Goal: Book appointment/travel/reservation

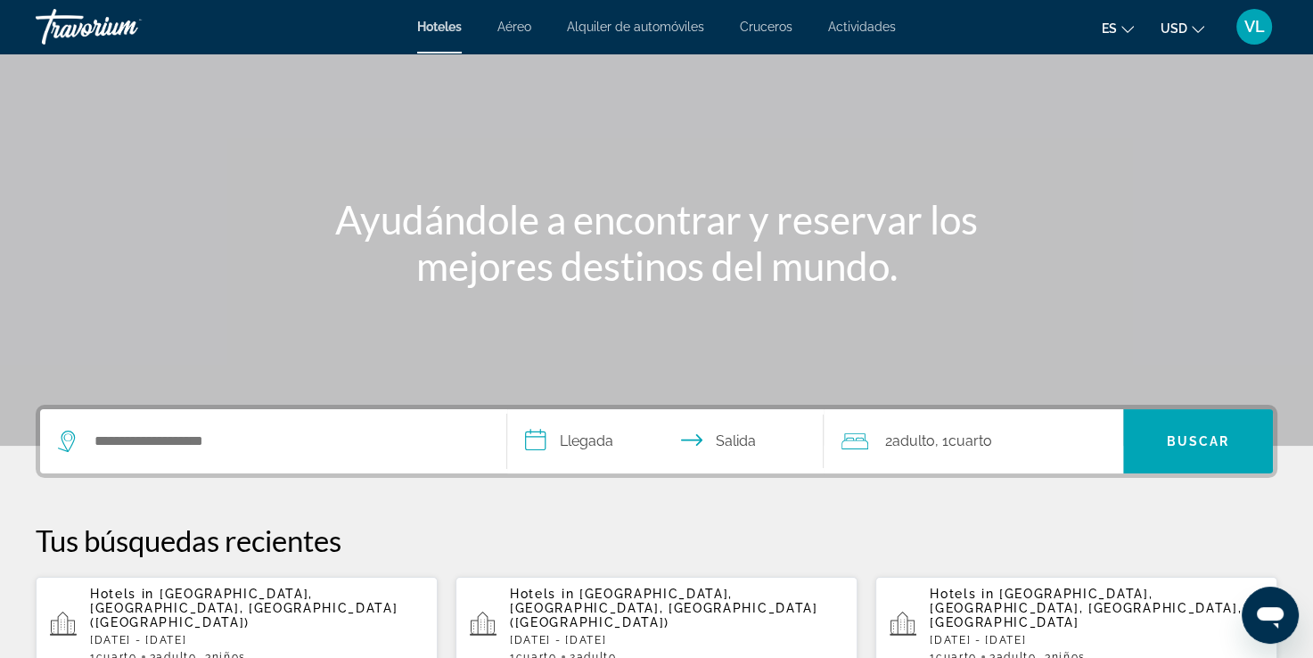
scroll to position [178, 0]
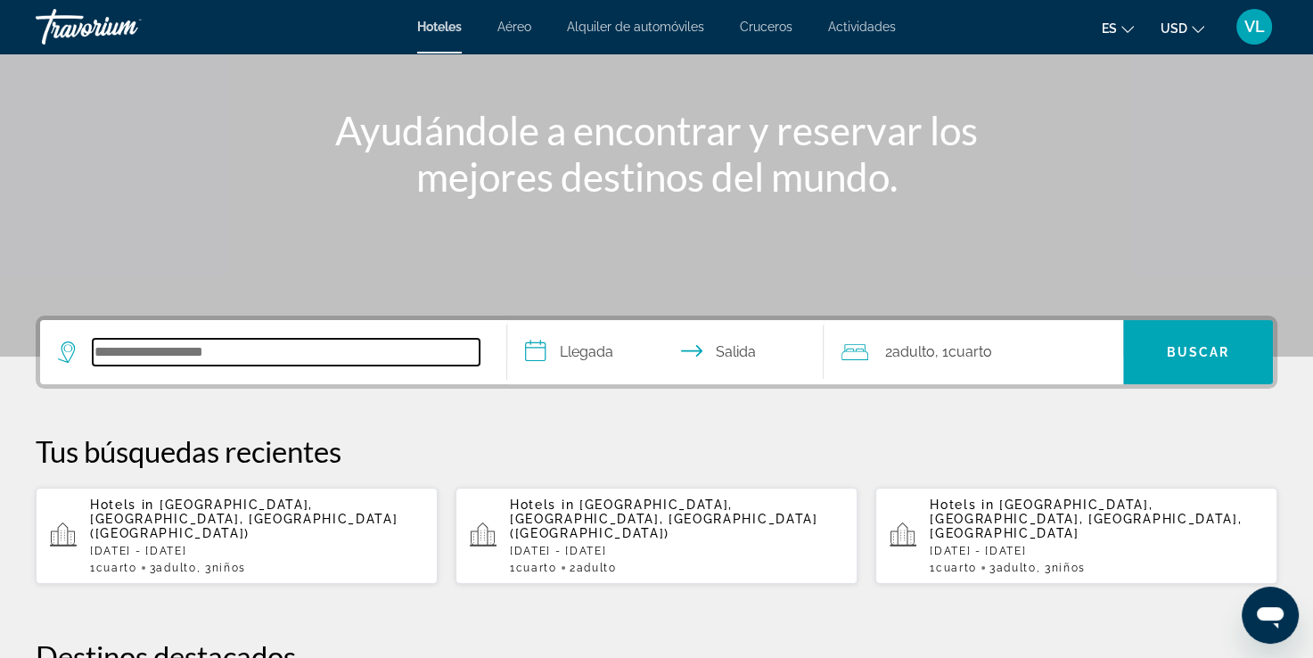
click at [230, 354] on input "Search hotel destination" at bounding box center [286, 352] width 387 height 27
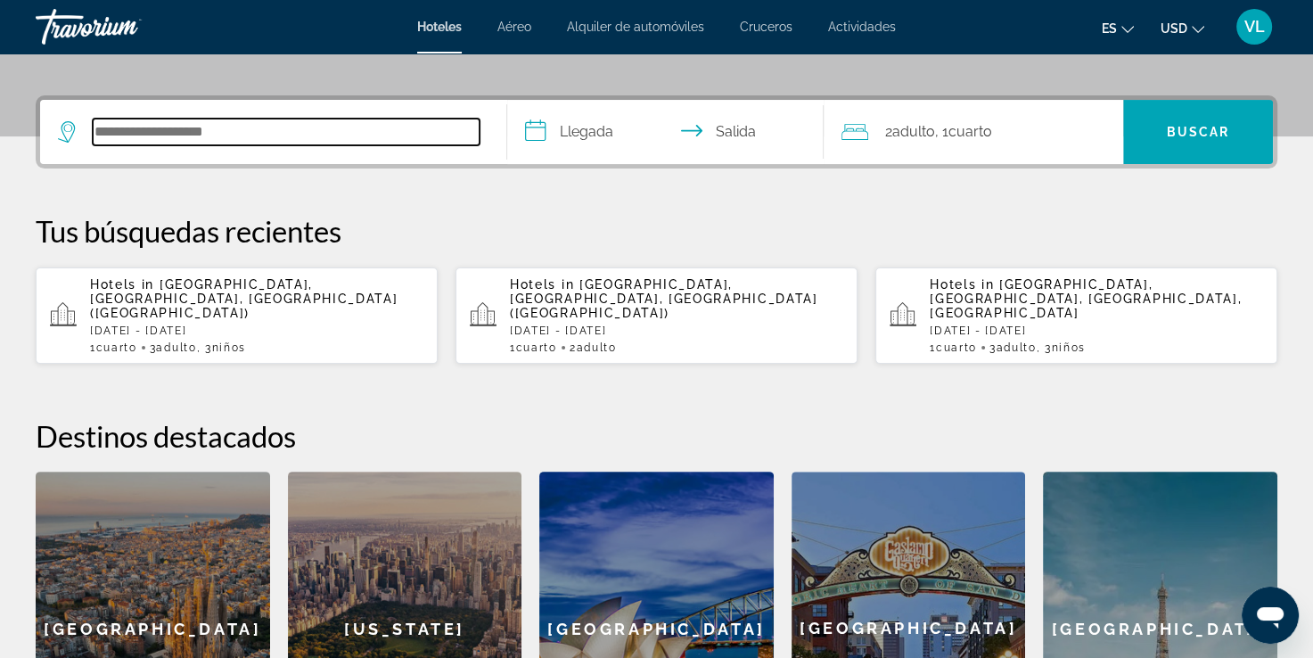
scroll to position [435, 0]
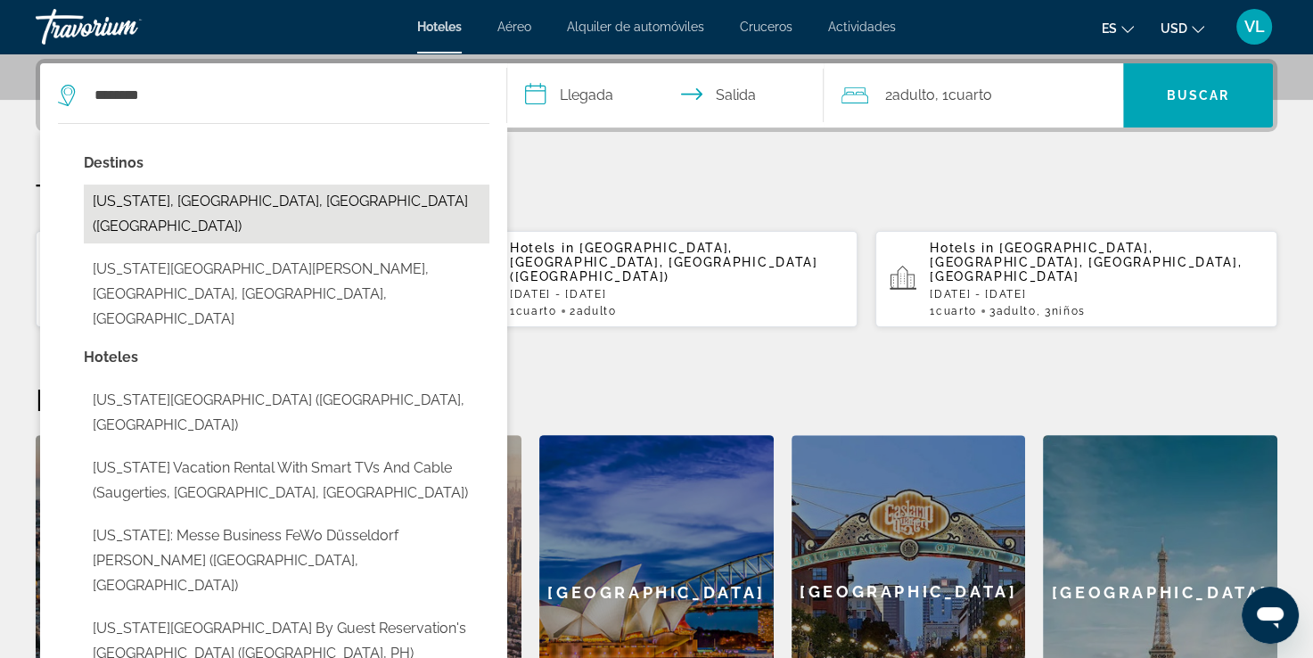
click at [258, 212] on button "New York, NY, United States (NYC)" at bounding box center [286, 213] width 405 height 59
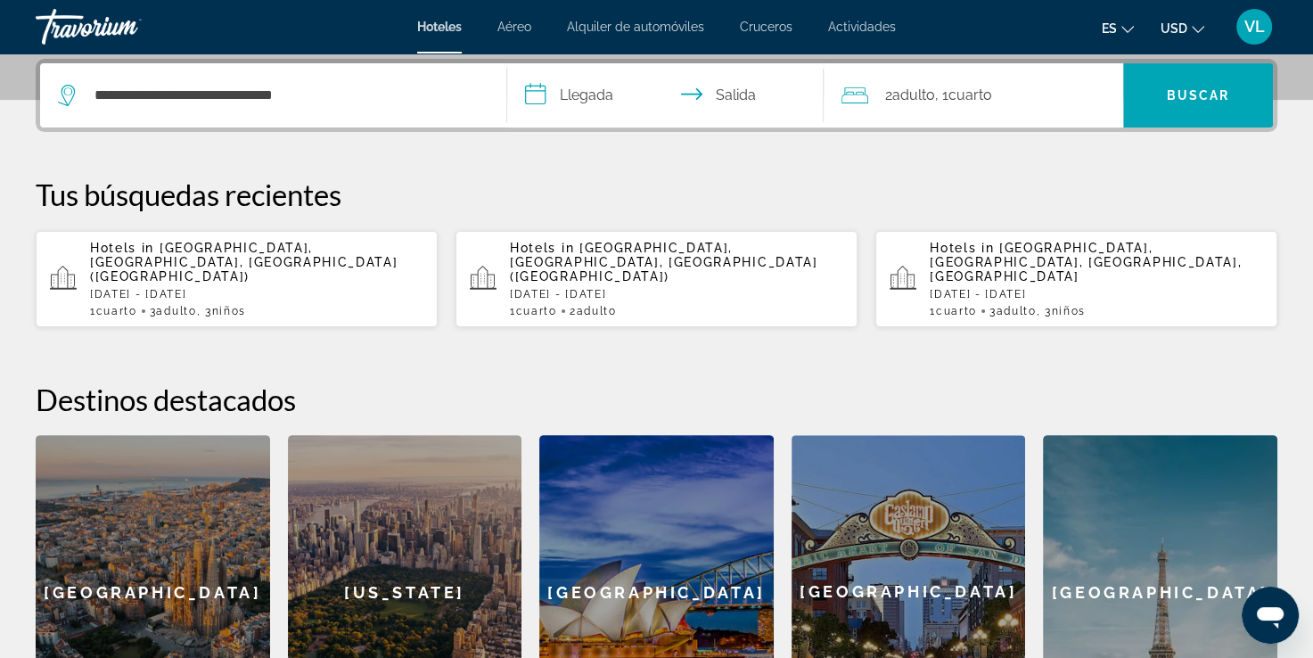
click at [613, 96] on input "**********" at bounding box center [669, 98] width 324 height 70
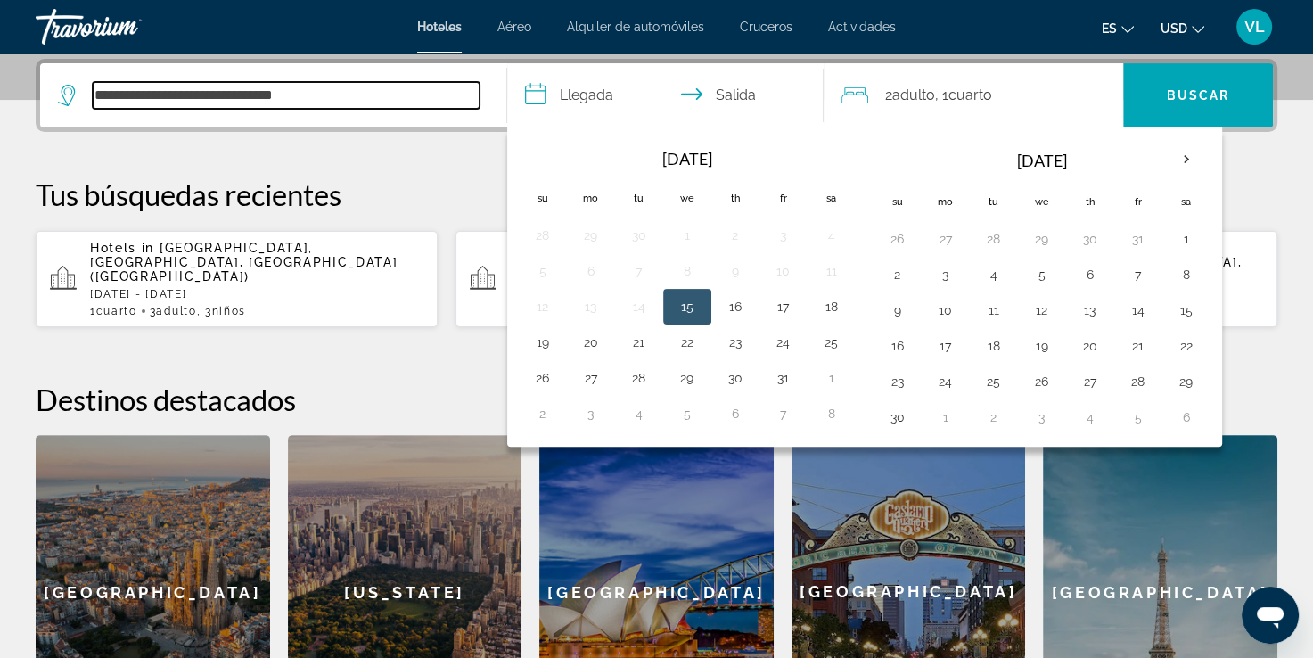
click at [266, 86] on input "**********" at bounding box center [286, 95] width 387 height 27
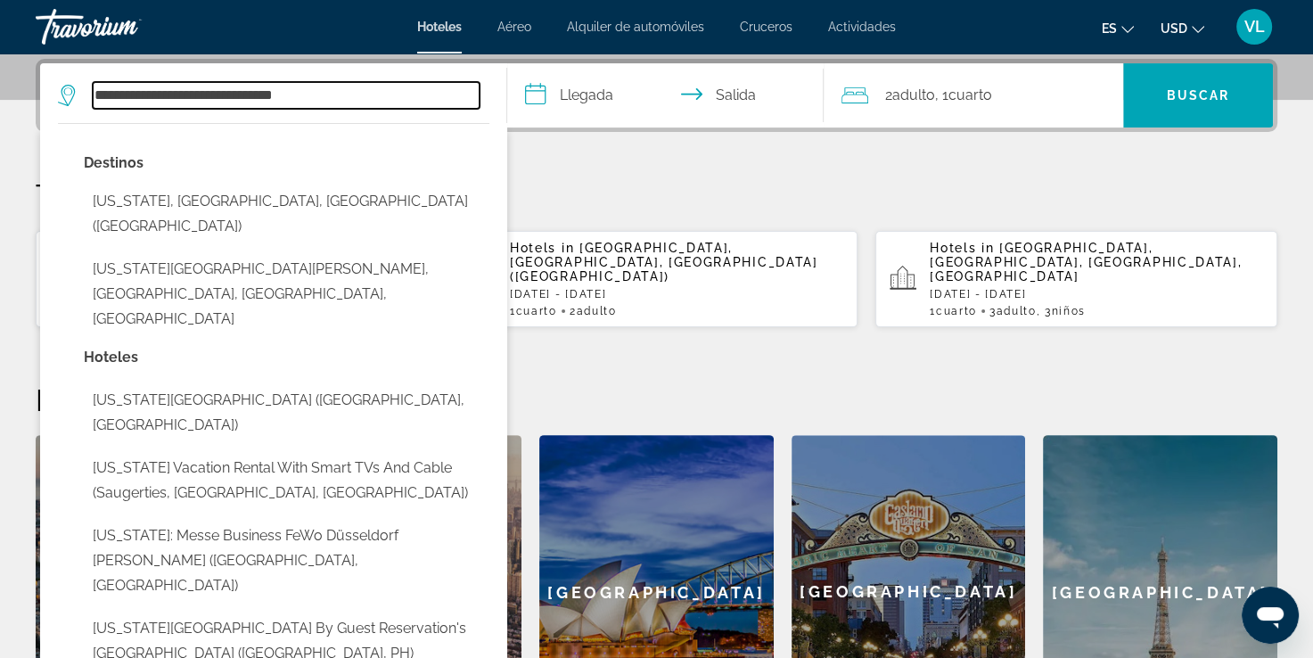
drag, startPoint x: 328, startPoint y: 89, endPoint x: 29, endPoint y: 59, distance: 300.9
click at [32, 54] on section "**********" at bounding box center [656, 157] width 1313 height 1184
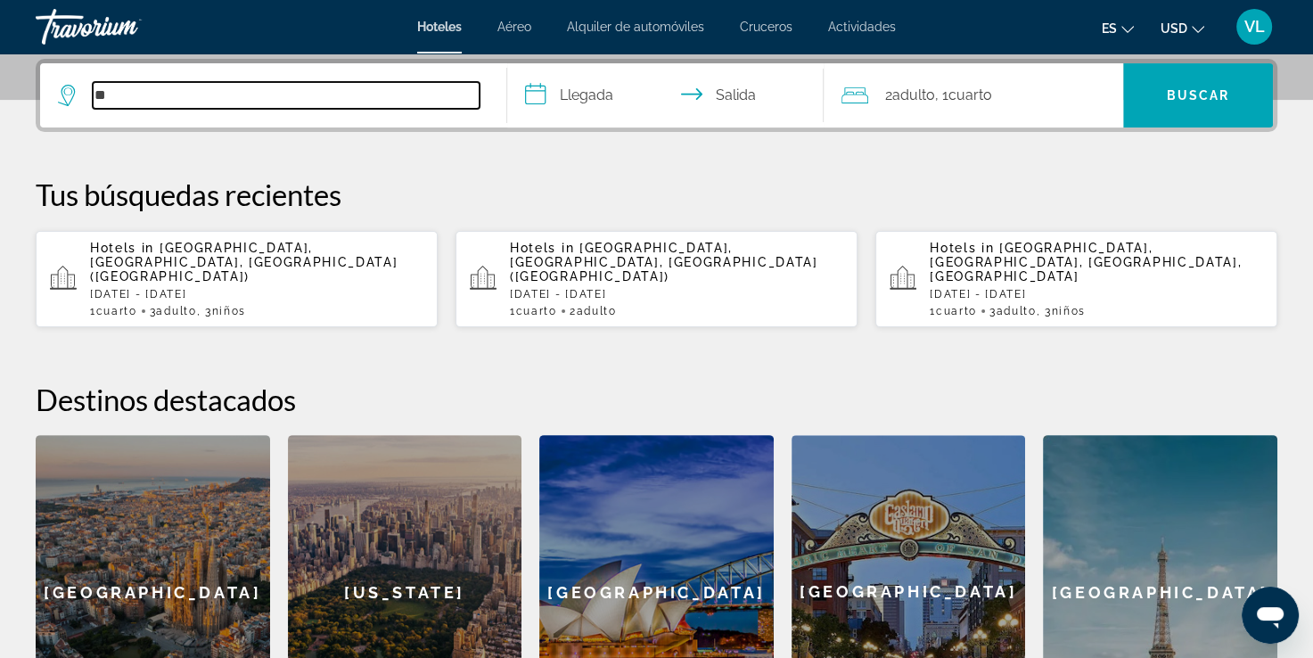
type input "*"
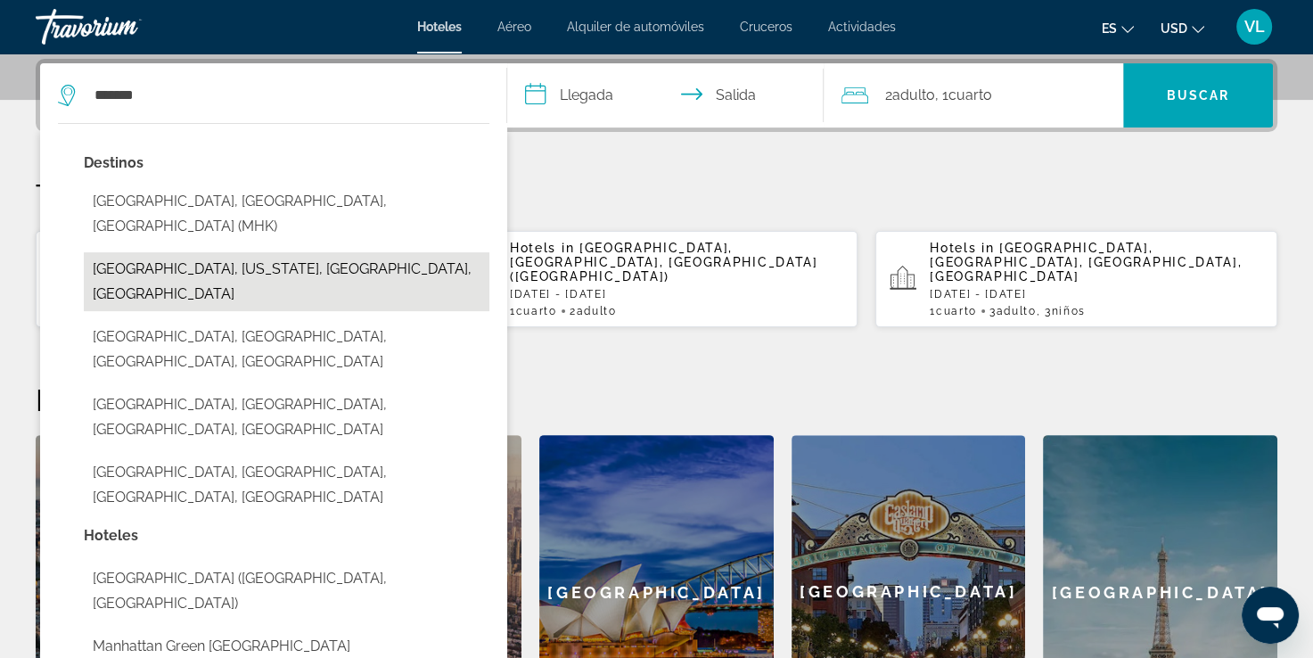
click at [274, 254] on button "Manhattan, New York, NY, United States" at bounding box center [286, 281] width 405 height 59
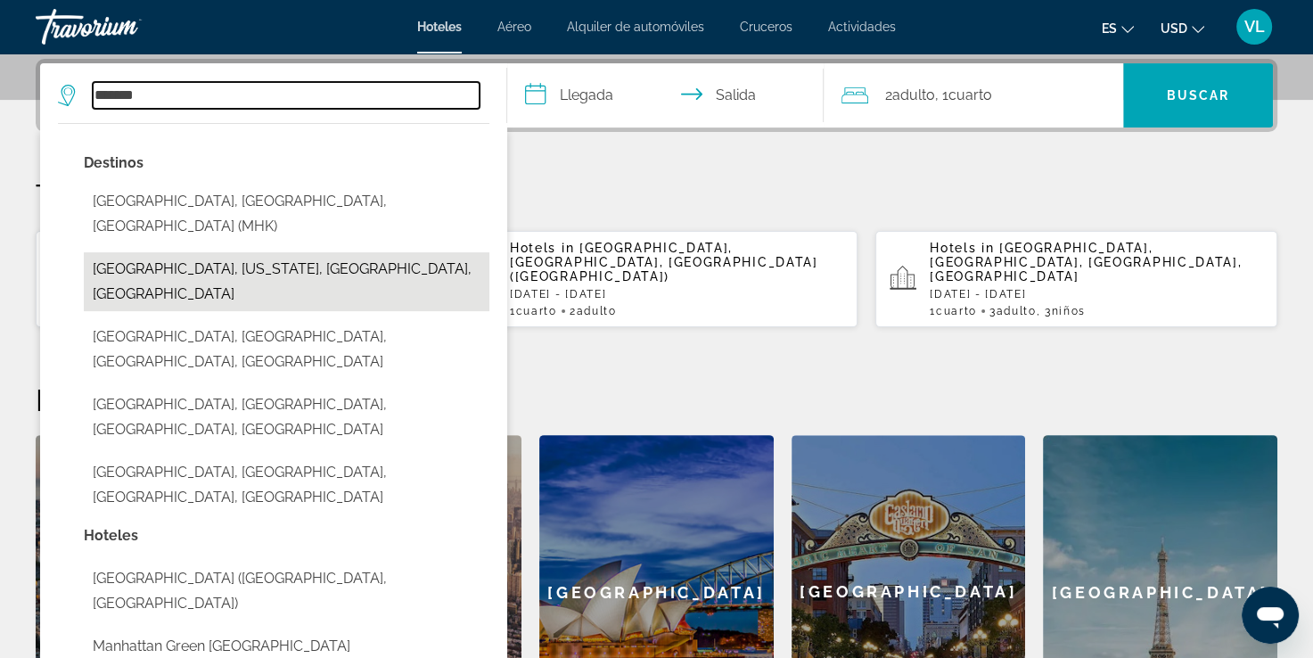
type input "**********"
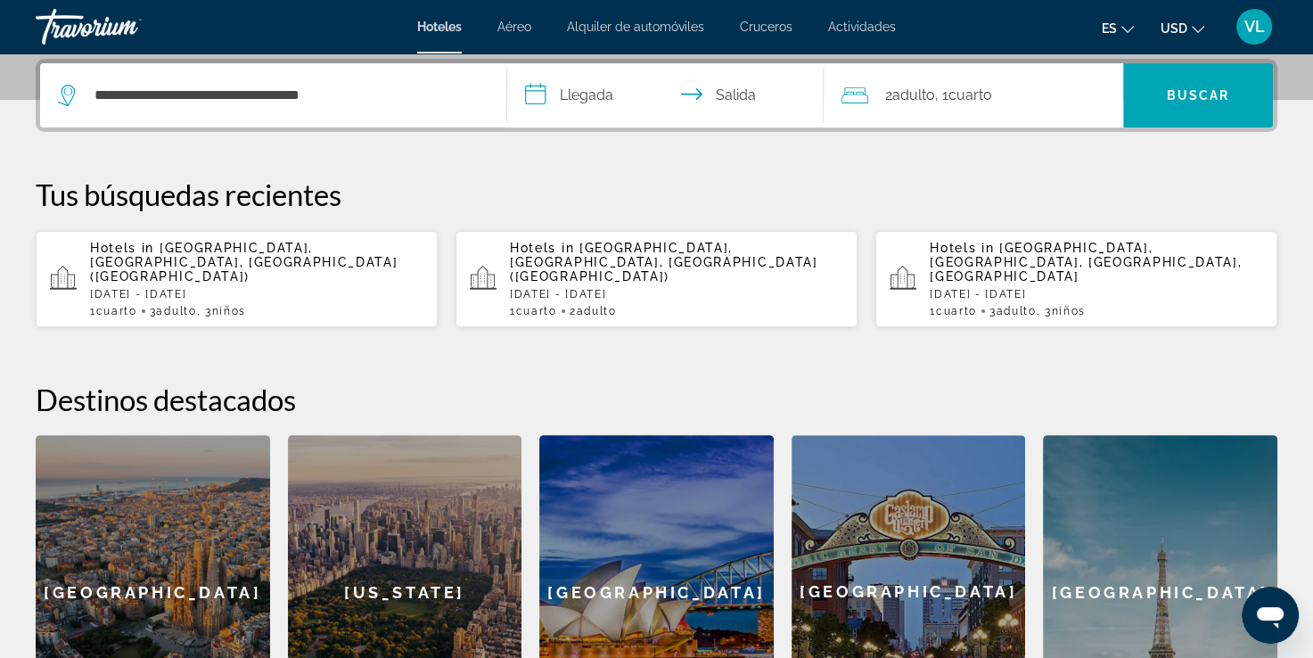
click at [584, 100] on input "**********" at bounding box center [669, 98] width 324 height 70
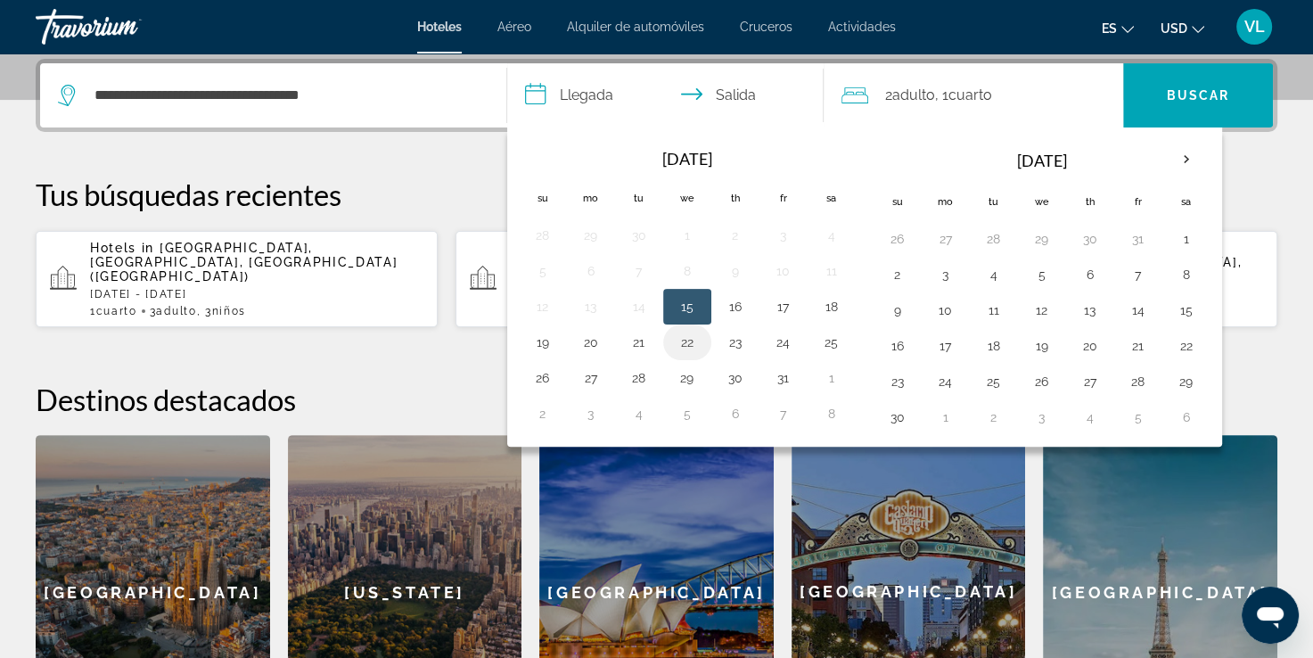
click at [689, 346] on button "22" at bounding box center [687, 342] width 29 height 25
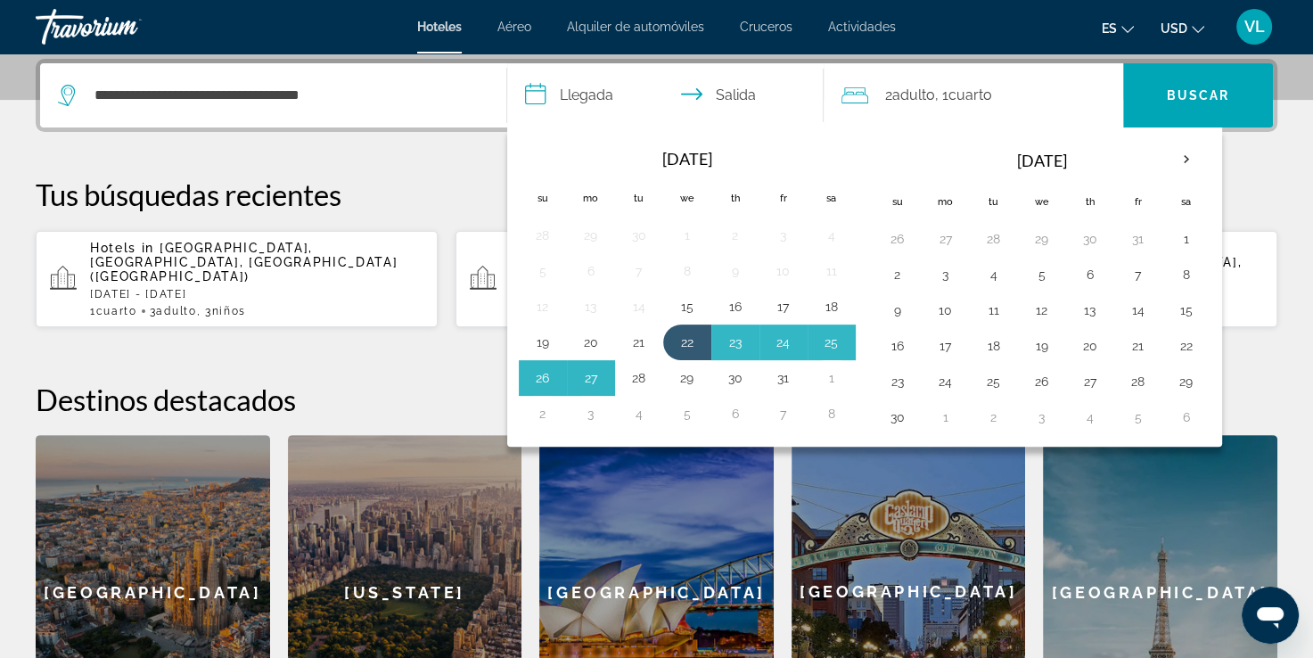
click at [634, 373] on button "28" at bounding box center [639, 377] width 29 height 25
type input "**********"
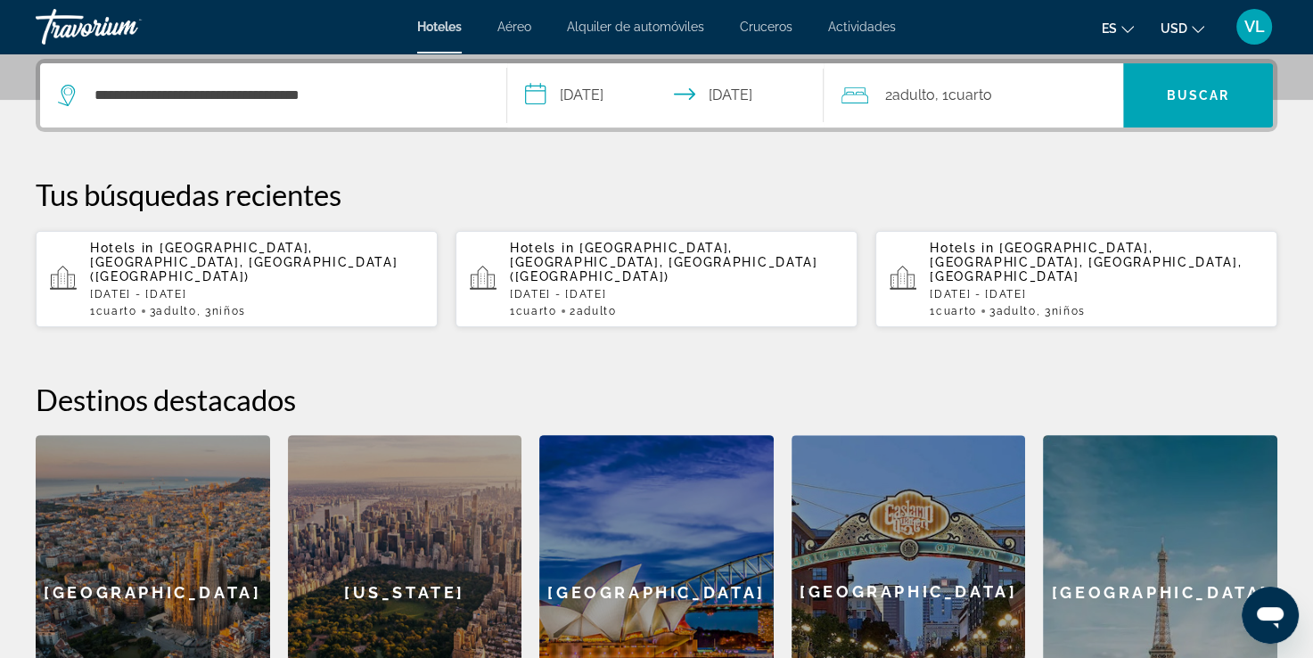
click at [1078, 95] on div "2 Adulto Adulto , 1 Cuarto habitaciones" at bounding box center [982, 95] width 282 height 25
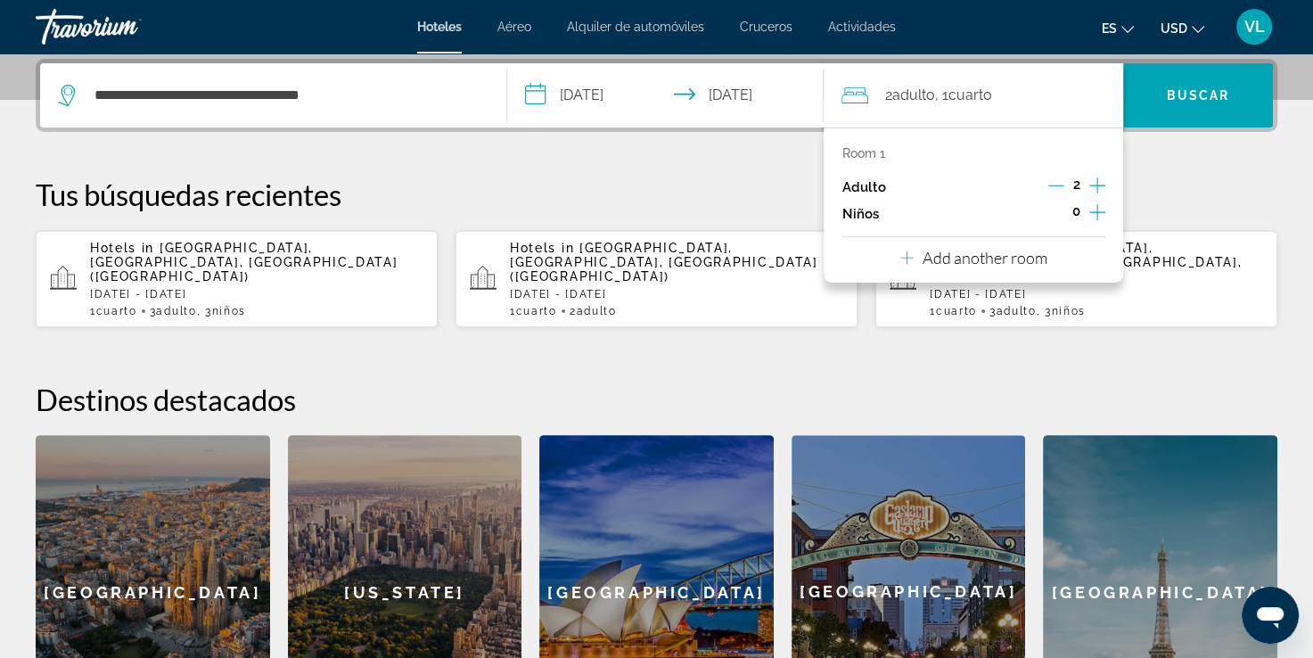
click at [1097, 184] on icon "Increment adults" at bounding box center [1097, 185] width 16 height 16
click at [1096, 214] on icon "Increment children" at bounding box center [1097, 211] width 16 height 21
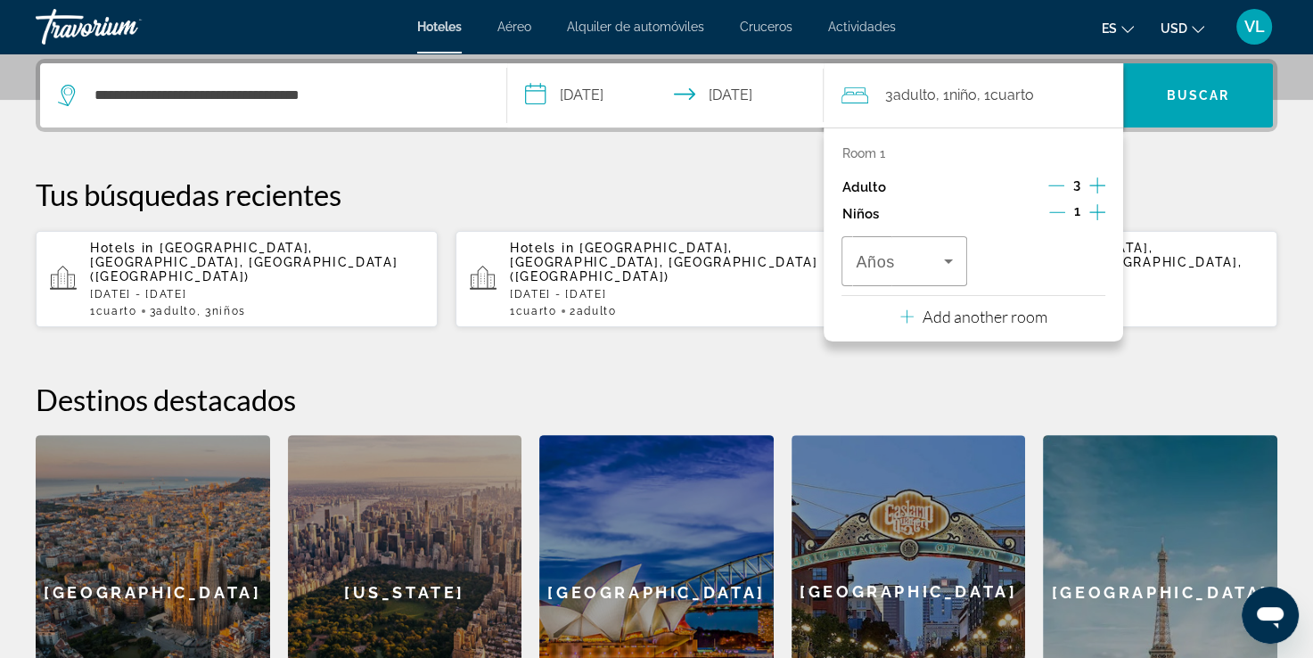
click at [1096, 213] on icon "Increment children" at bounding box center [1097, 211] width 16 height 21
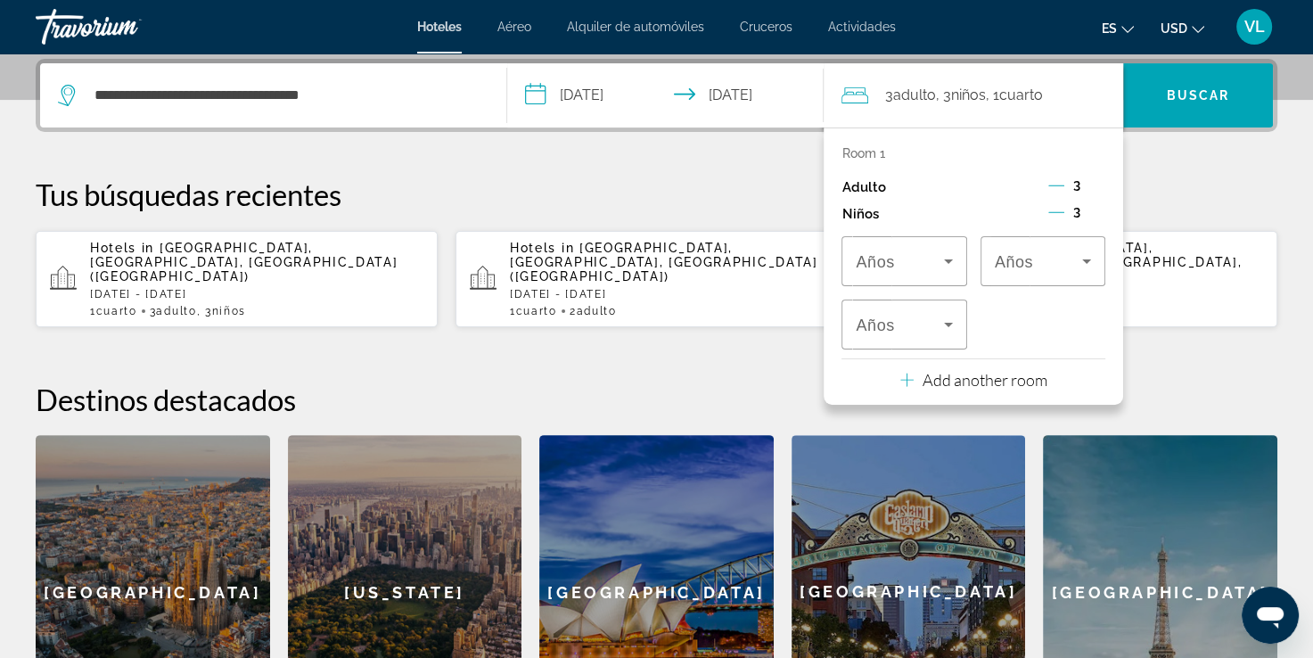
click at [914, 289] on div "Años Años Años" at bounding box center [973, 292] width 264 height 113
click at [912, 255] on span "Travelers: 3 adults, 3 children" at bounding box center [898, 260] width 87 height 21
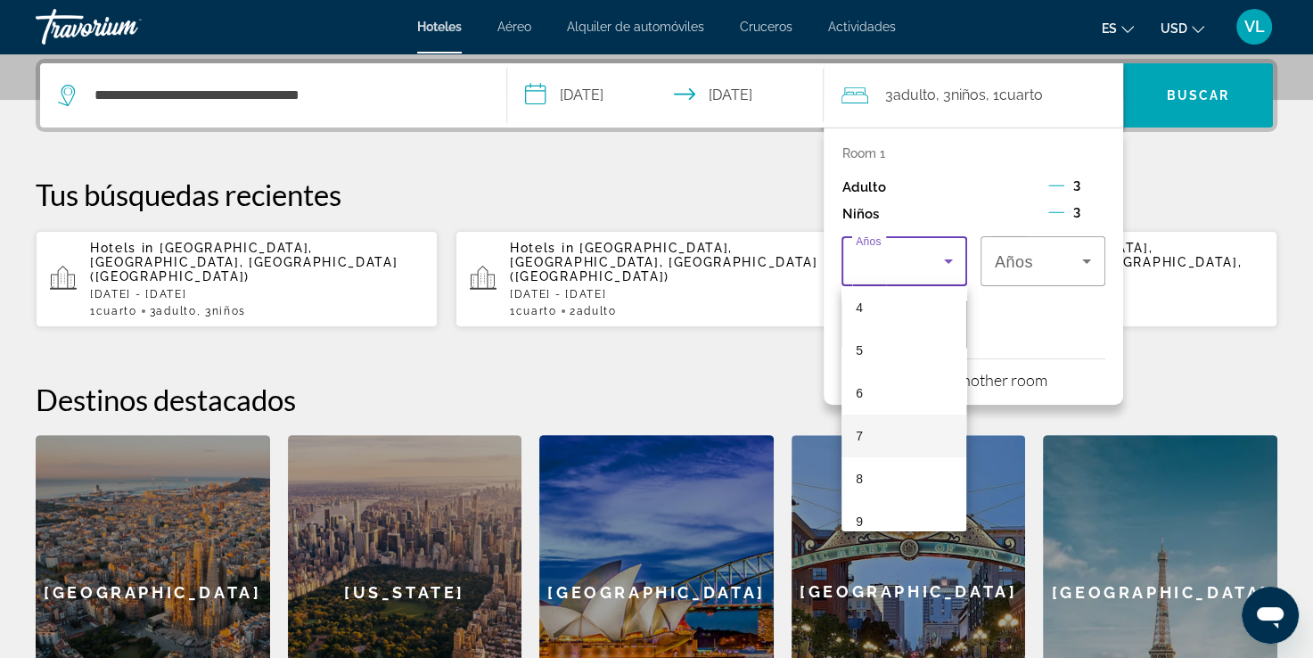
scroll to position [267, 0]
click at [873, 440] on mat-option "9" at bounding box center [903, 432] width 125 height 43
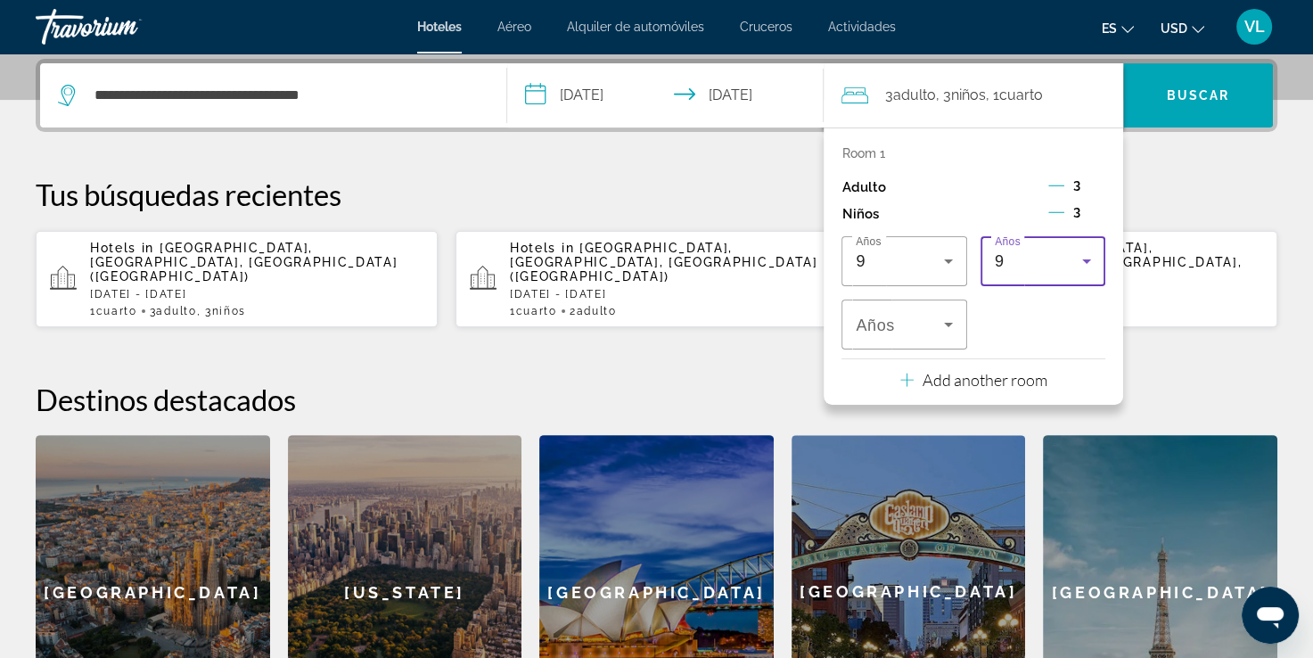
click at [989, 281] on div "Años 9" at bounding box center [1042, 261] width 125 height 50
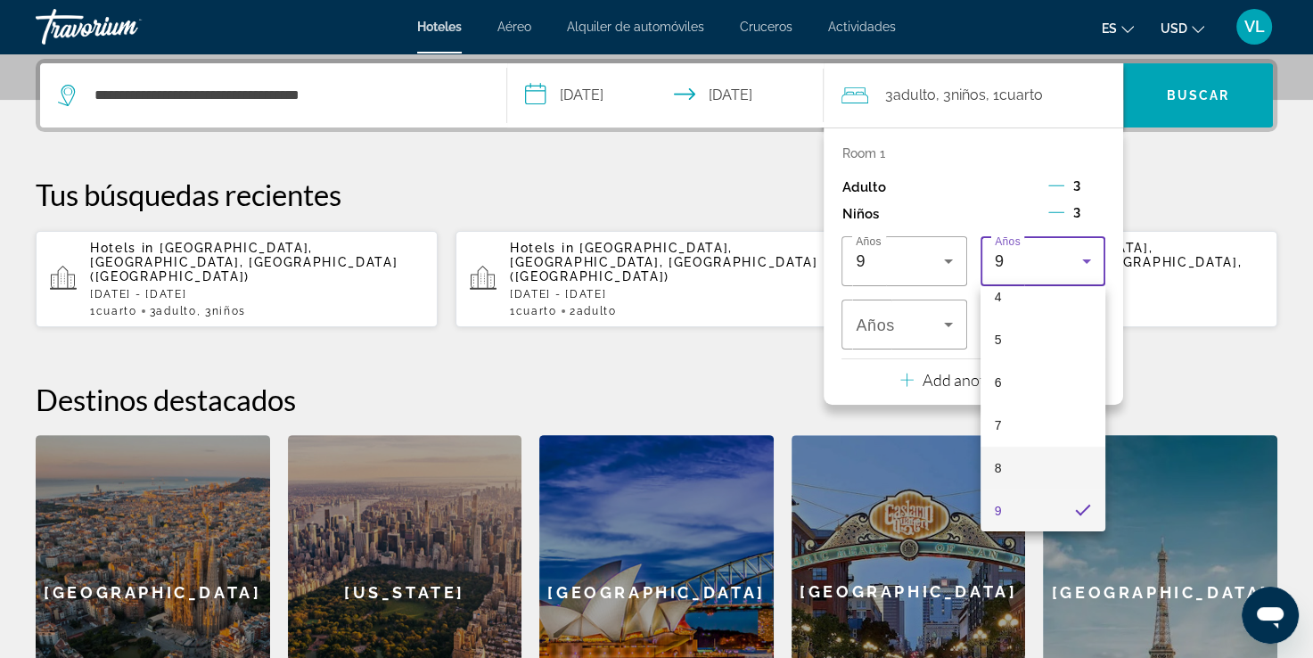
scroll to position [278, 0]
click at [1033, 457] on mat-option "10" at bounding box center [1042, 464] width 125 height 43
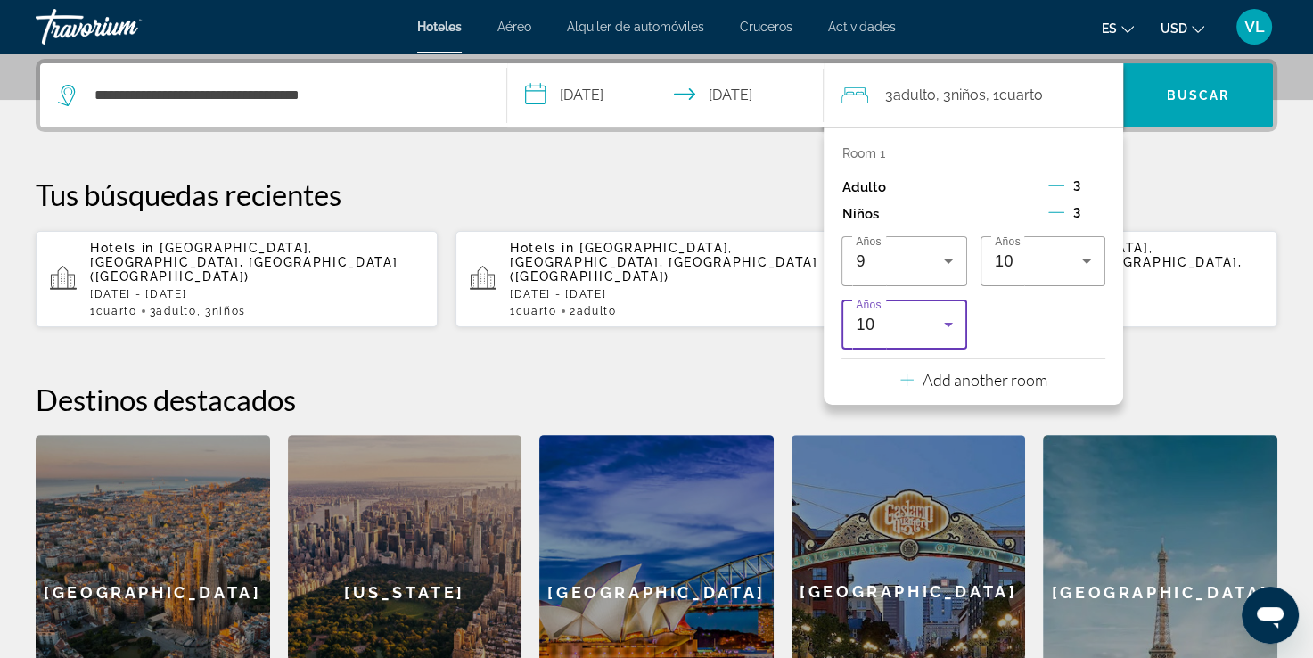
click at [937, 336] on div "10" at bounding box center [903, 324] width 96 height 50
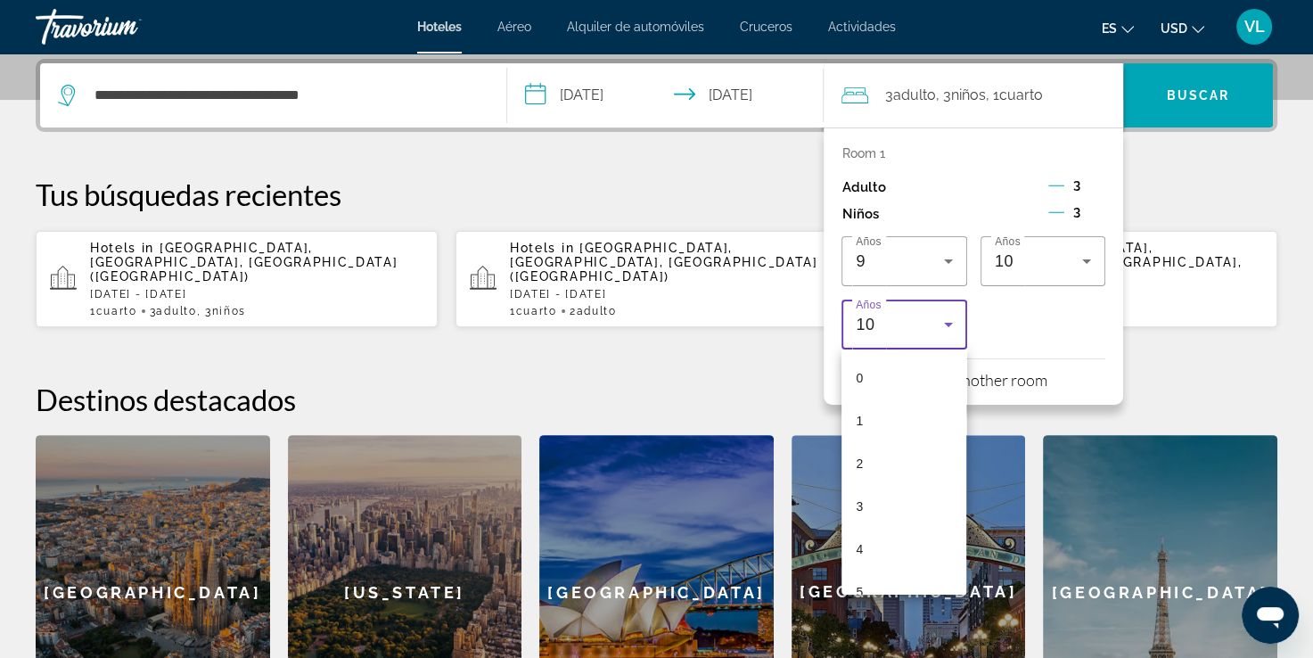
scroll to position [232, 0]
click at [896, 365] on mat-option "5" at bounding box center [903, 360] width 125 height 43
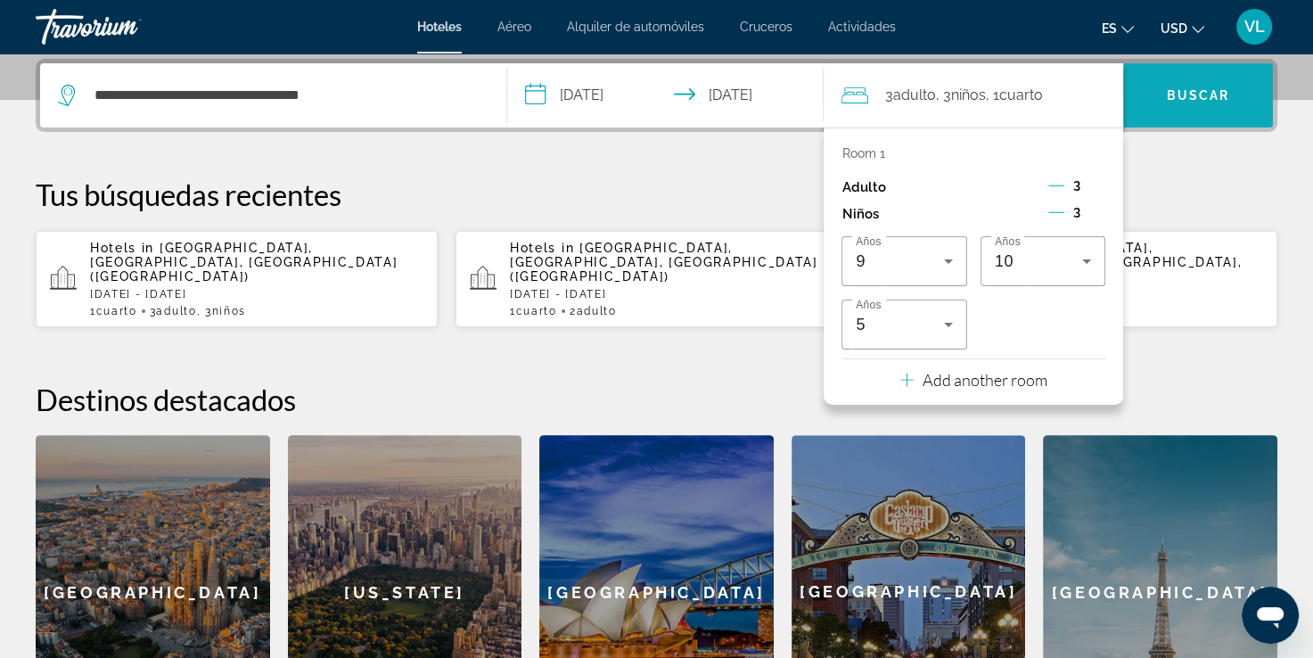
click at [1176, 94] on span "Buscar" at bounding box center [1197, 95] width 63 height 14
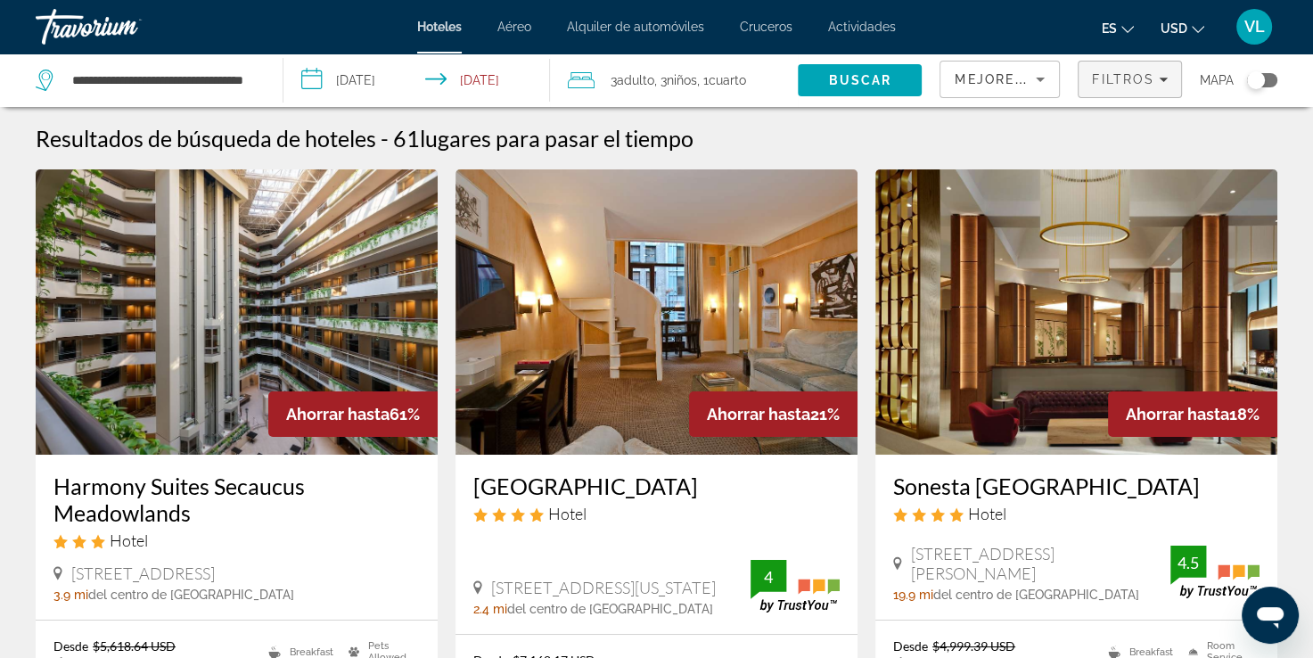
click at [1092, 78] on span "Filtros" at bounding box center [1123, 79] width 62 height 14
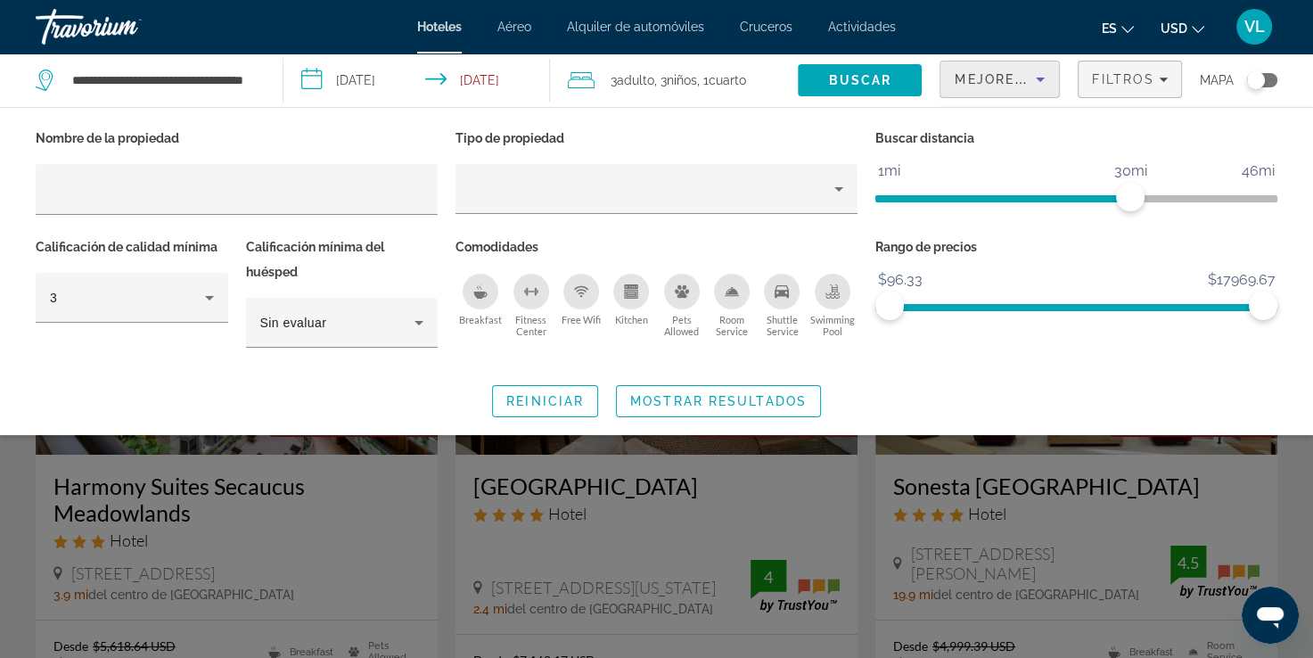
click at [1000, 88] on div "Mejores descuentos" at bounding box center [994, 79] width 81 height 21
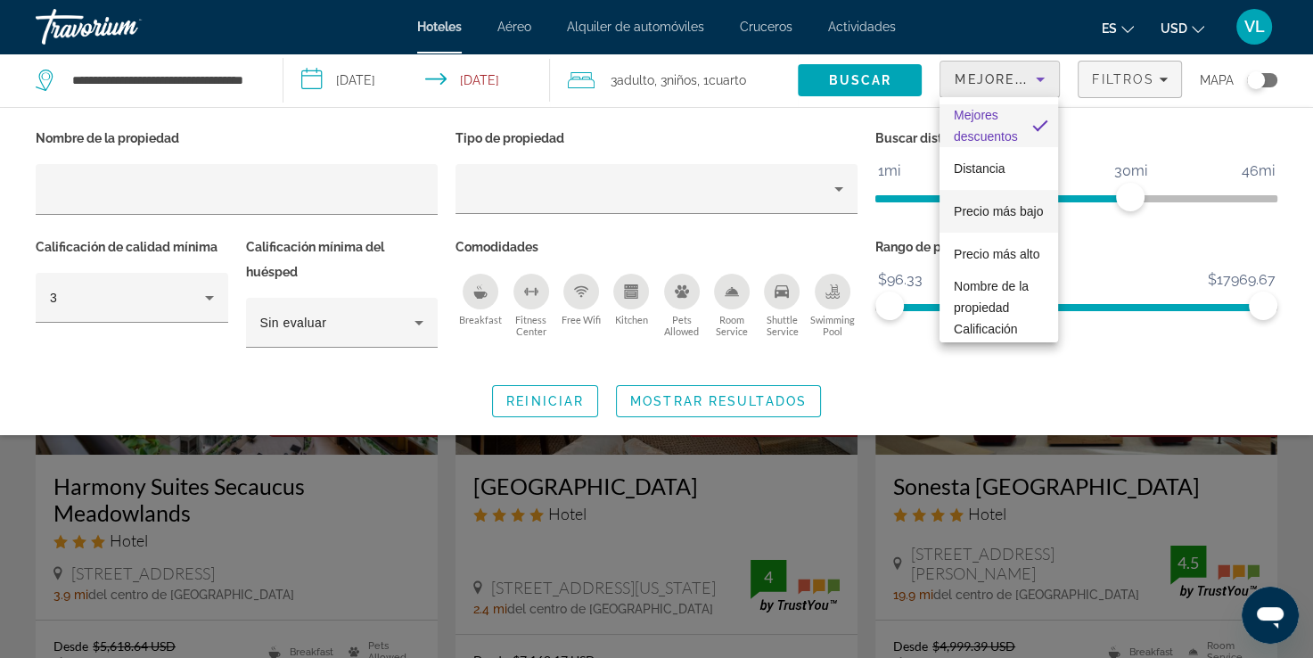
click at [998, 204] on span "Precio más bajo" at bounding box center [997, 211] width 89 height 14
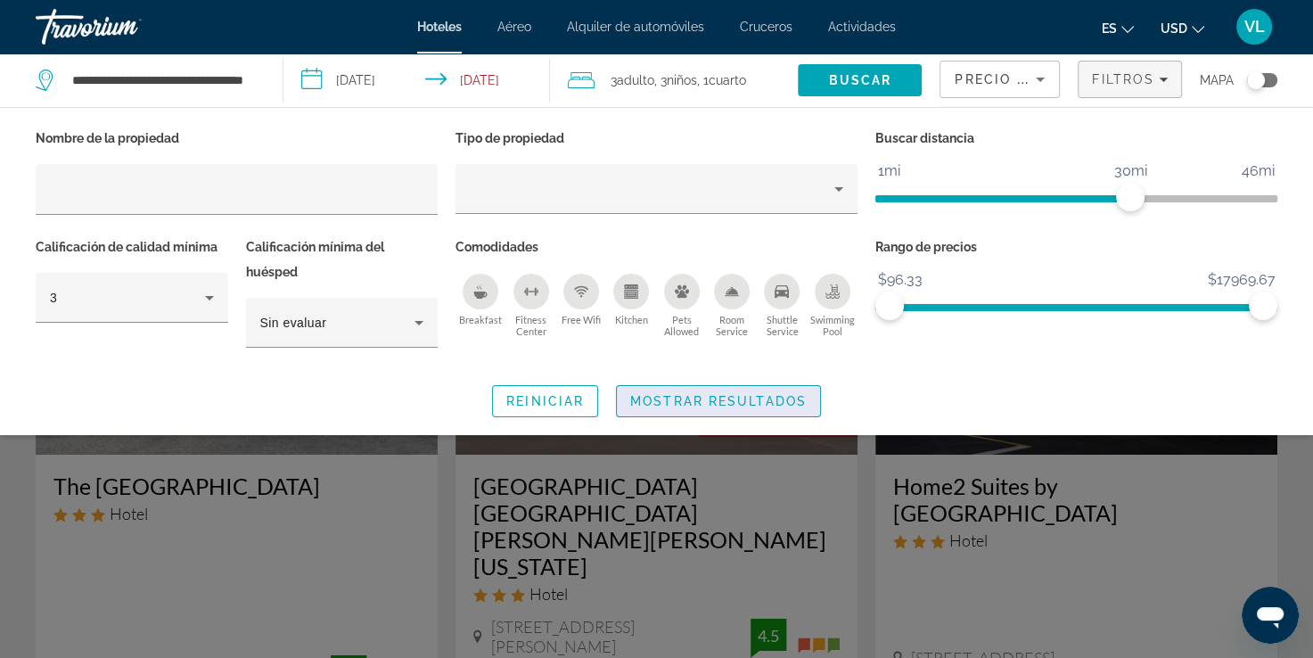
click at [633, 399] on span "Mostrar resultados" at bounding box center [718, 401] width 176 height 14
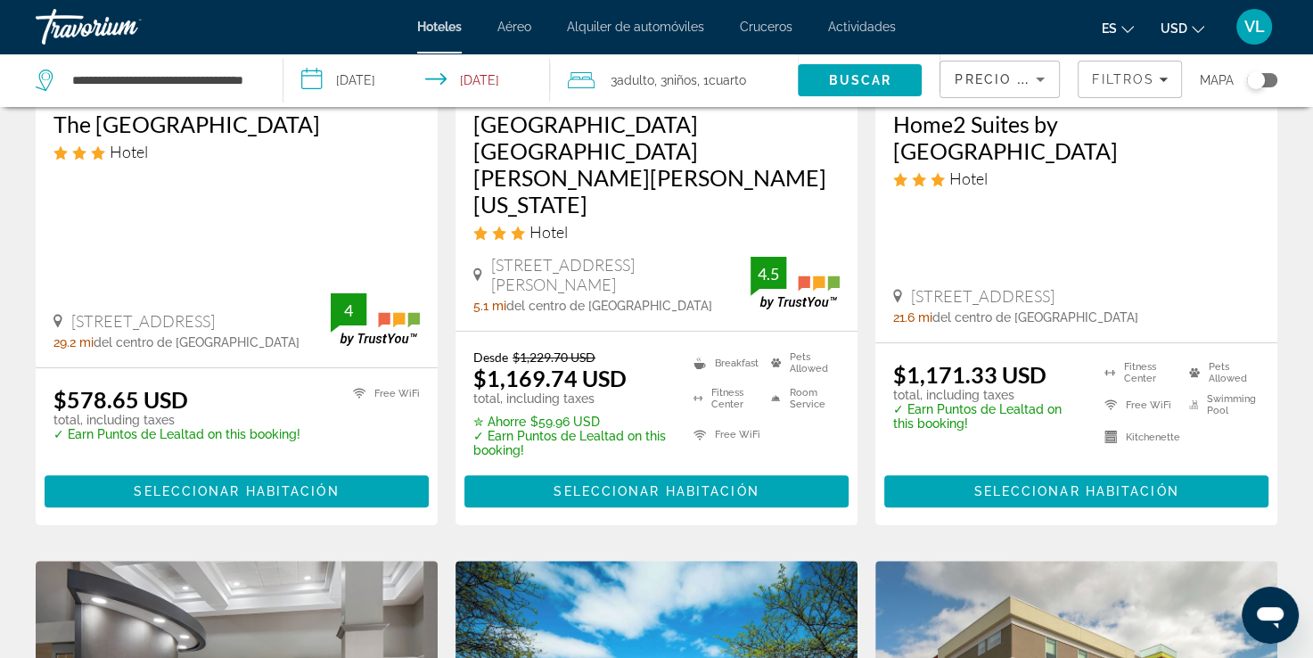
scroll to position [267, 0]
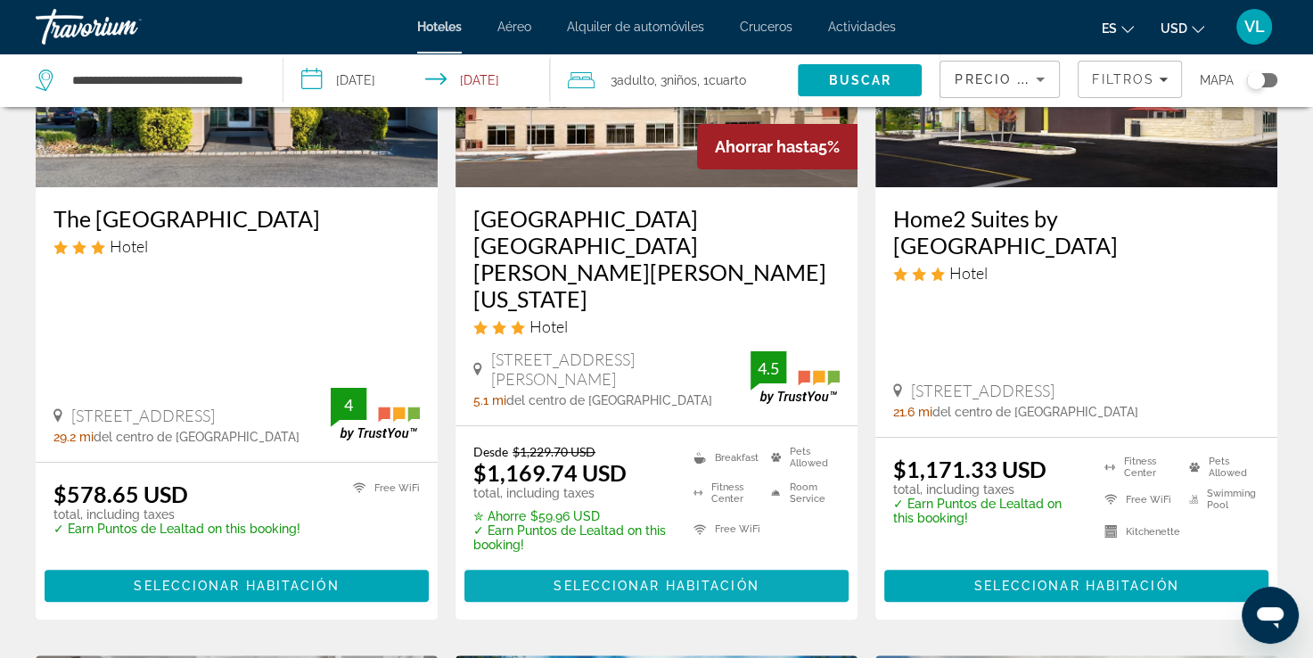
click at [607, 578] on span "Seleccionar habitación" at bounding box center [655, 585] width 205 height 14
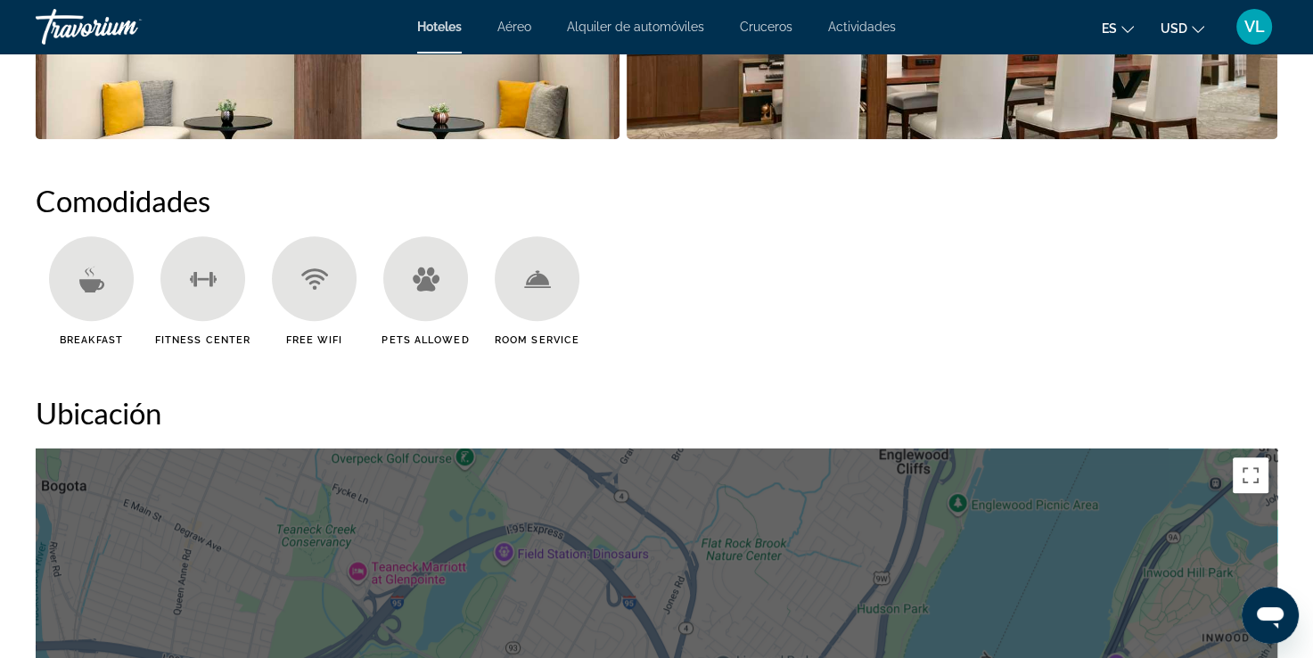
scroll to position [713, 0]
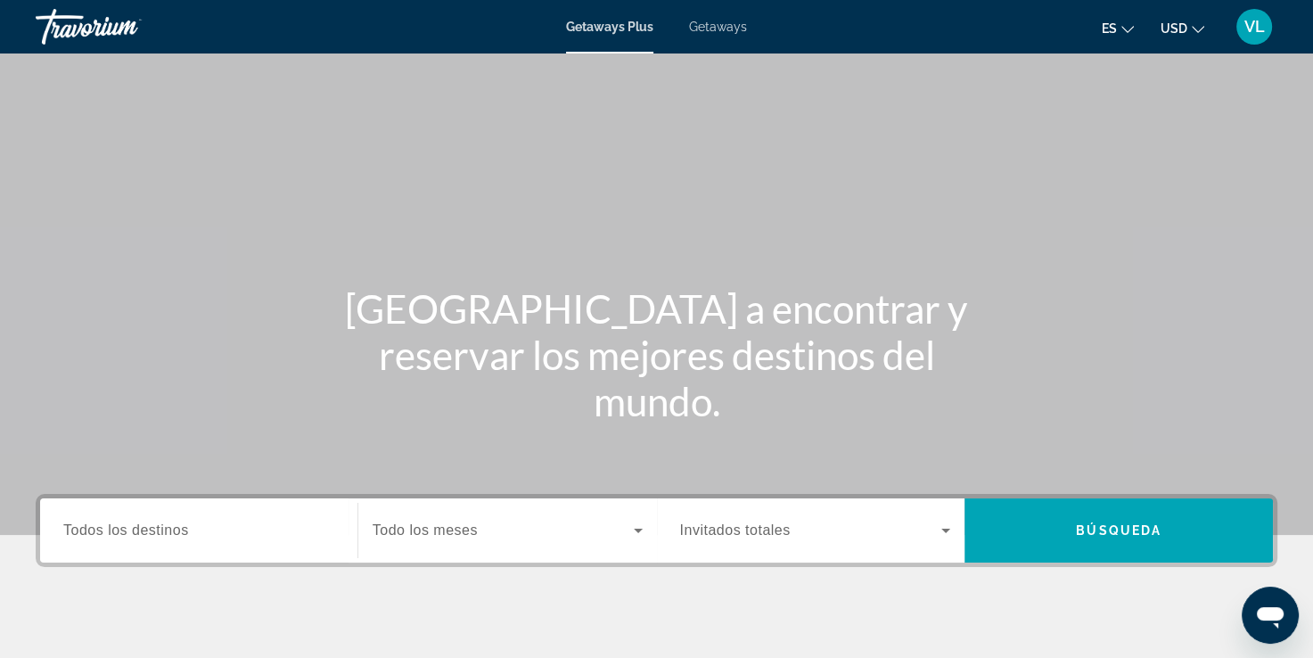
click at [238, 505] on div "Search widget" at bounding box center [198, 530] width 271 height 51
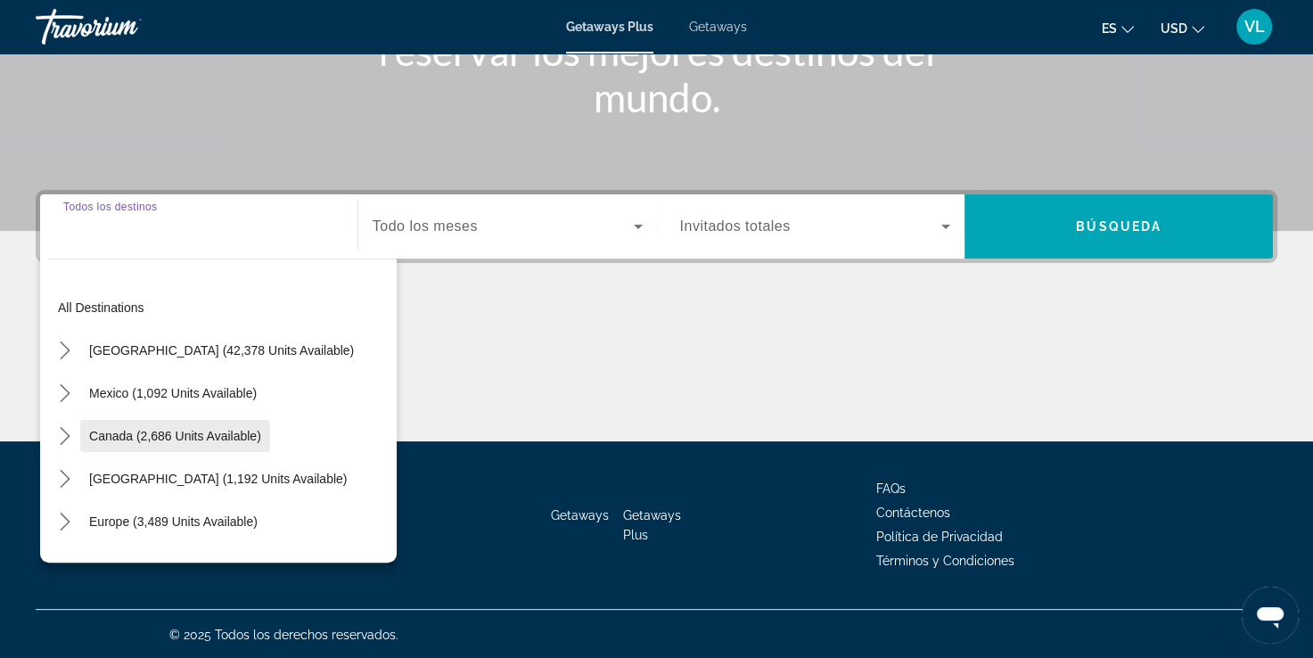
scroll to position [305, 0]
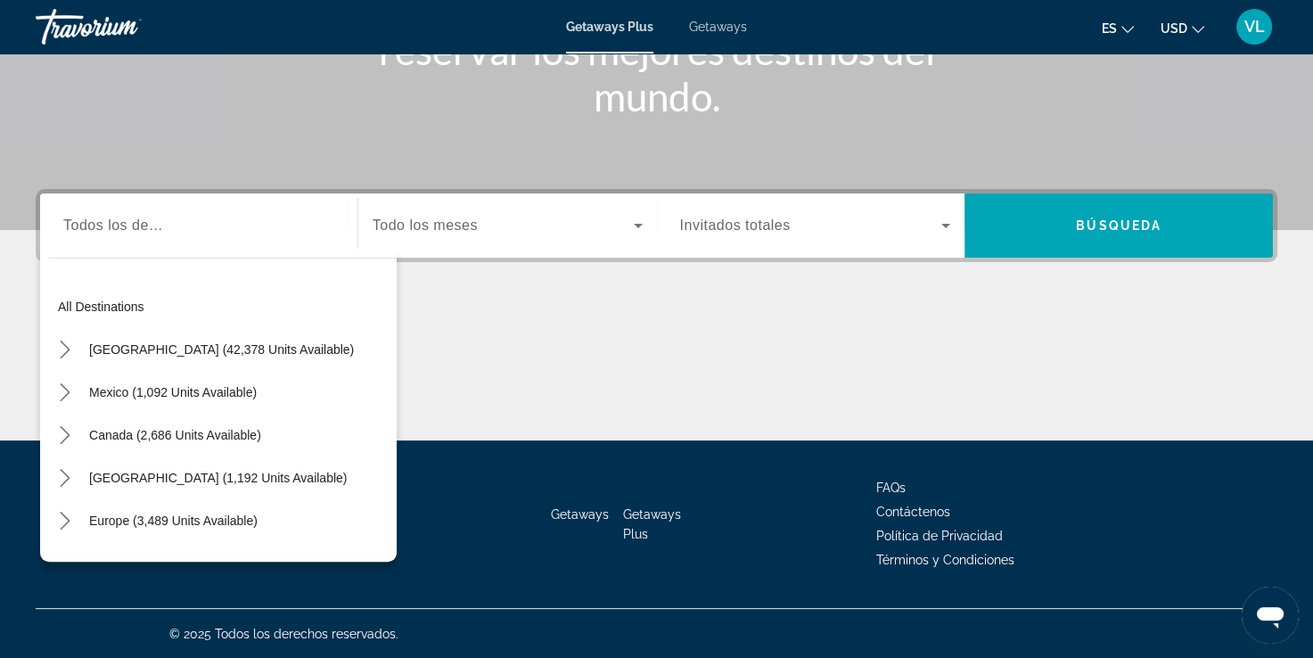
click at [446, 226] on span "Todo los meses" at bounding box center [424, 224] width 105 height 15
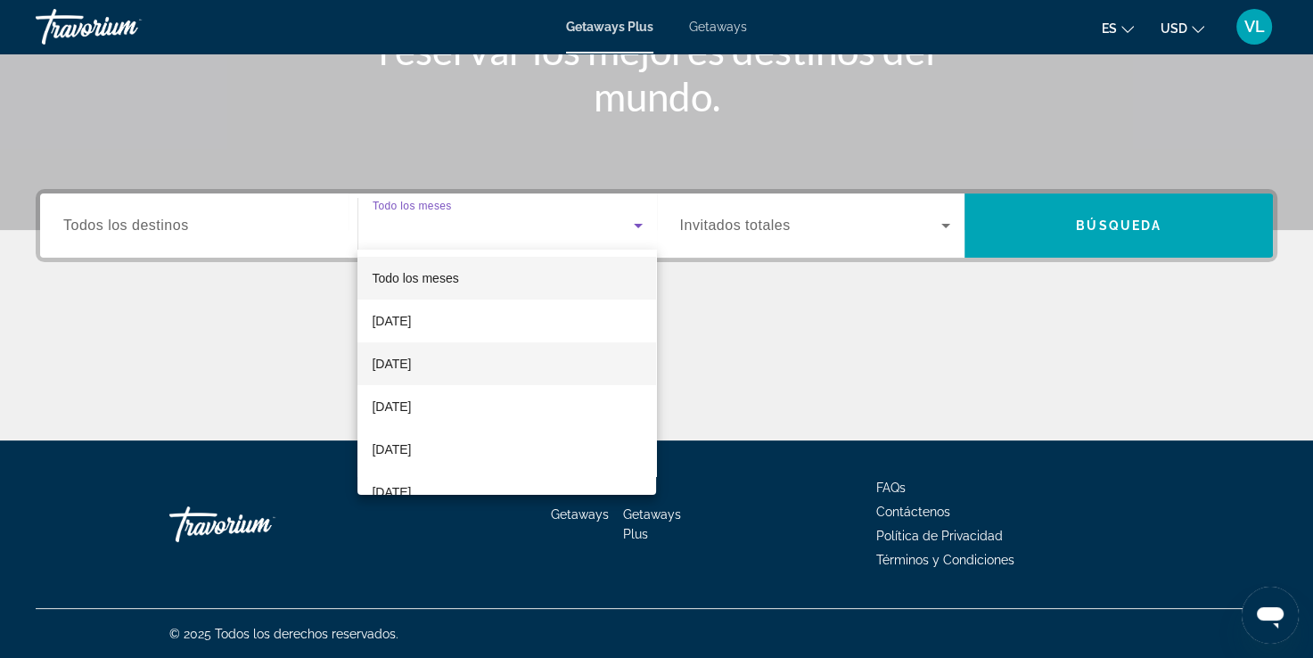
click at [471, 365] on mat-option "[DATE]" at bounding box center [506, 363] width 299 height 43
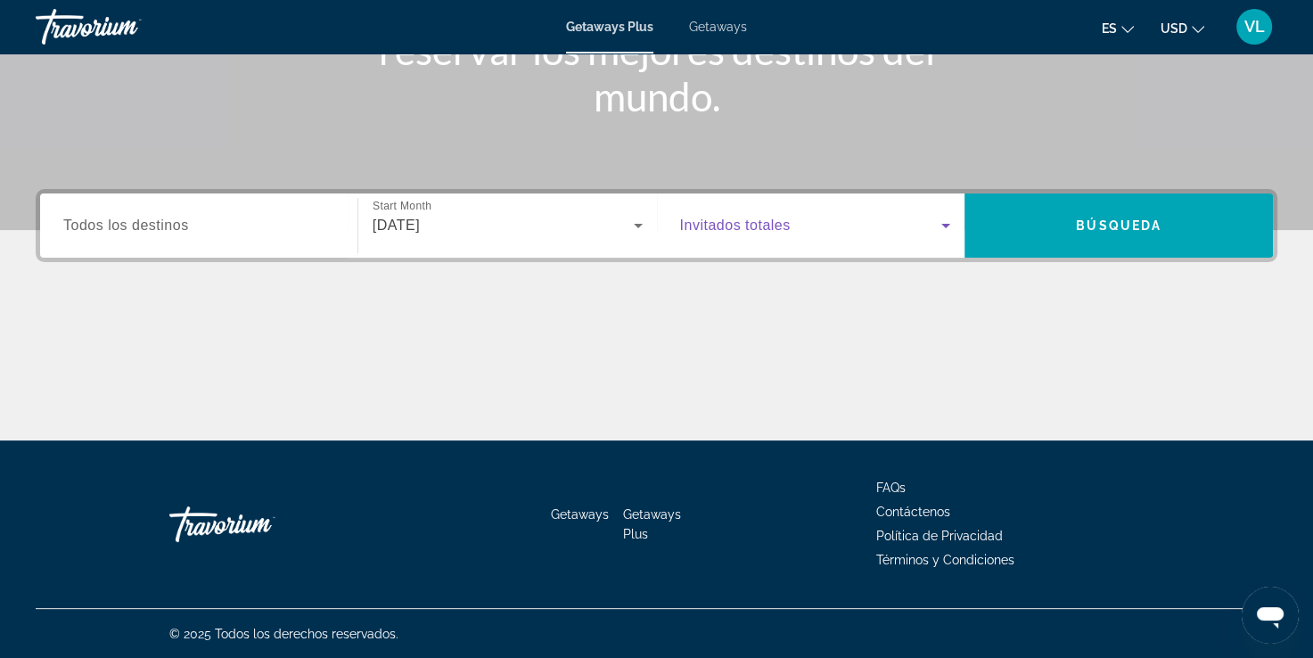
click at [941, 218] on icon "Search widget" at bounding box center [945, 225] width 21 height 21
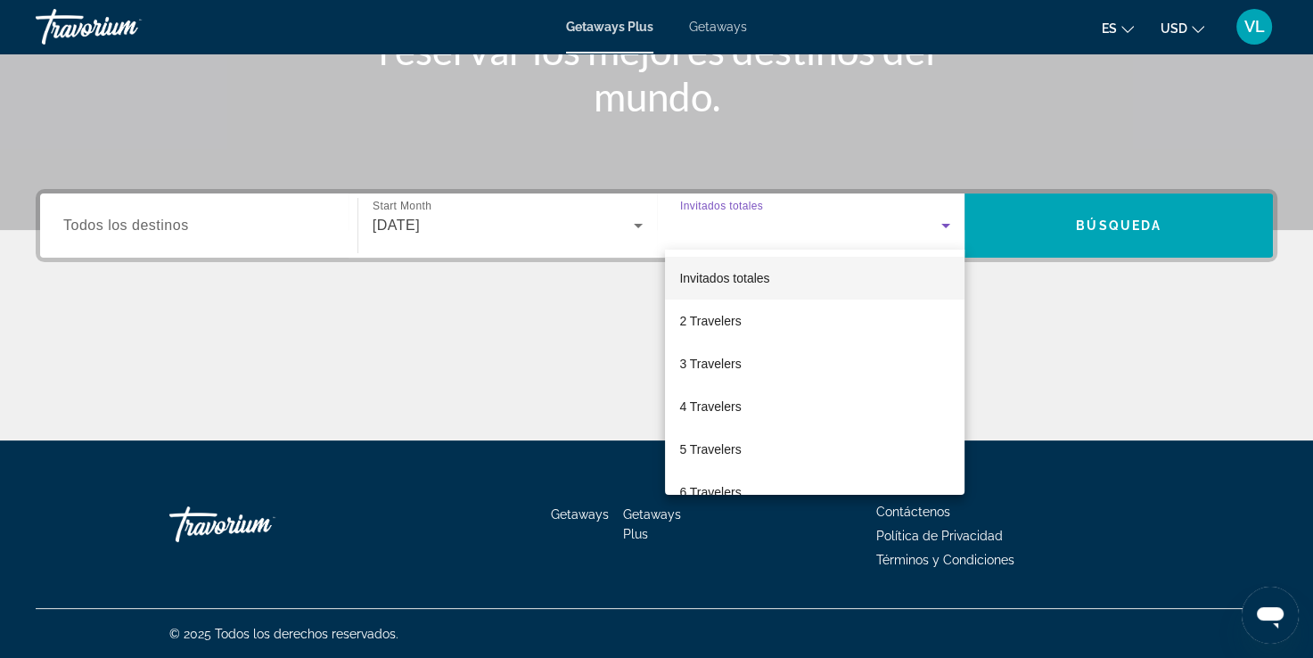
scroll to position [89, 0]
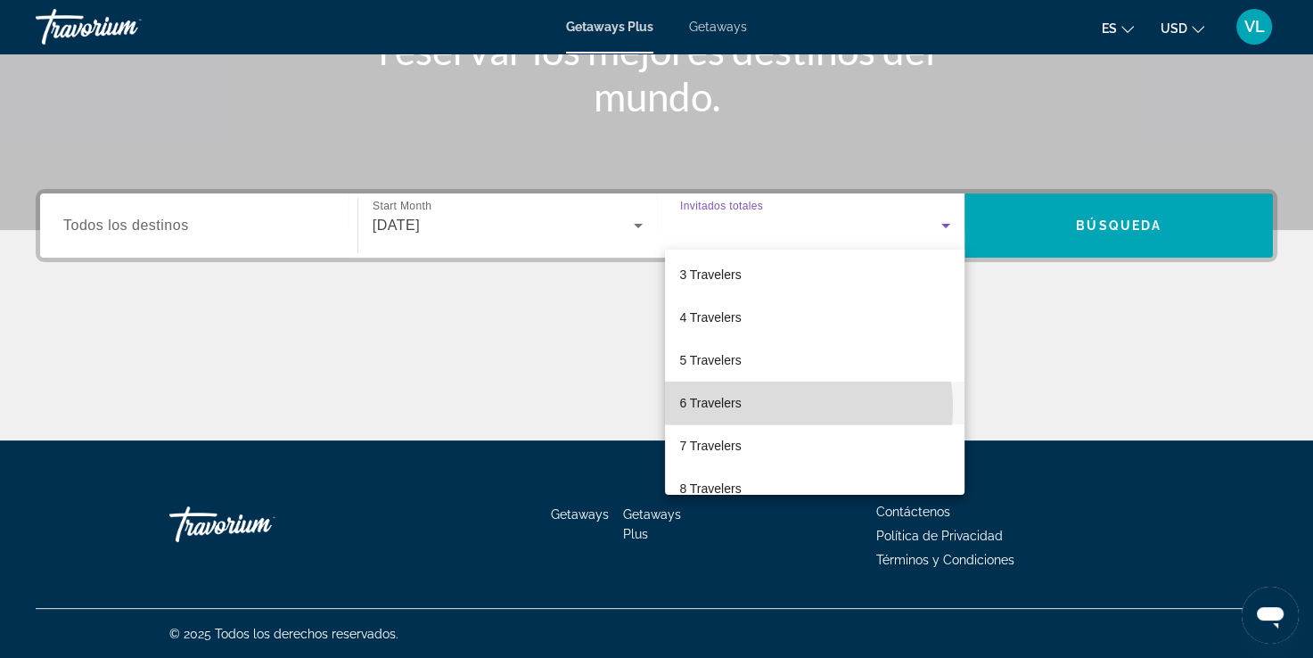
click at [769, 407] on mat-option "6 Travelers" at bounding box center [814, 402] width 299 height 43
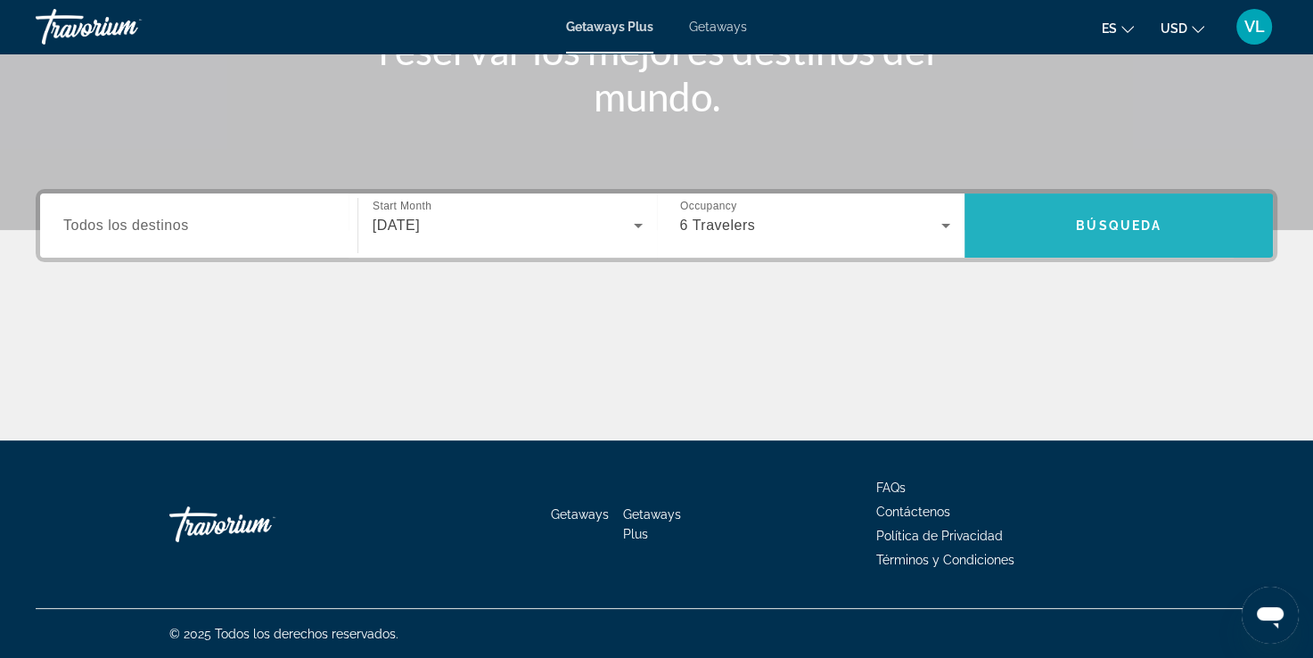
click at [1028, 207] on span "Search" at bounding box center [1118, 225] width 308 height 43
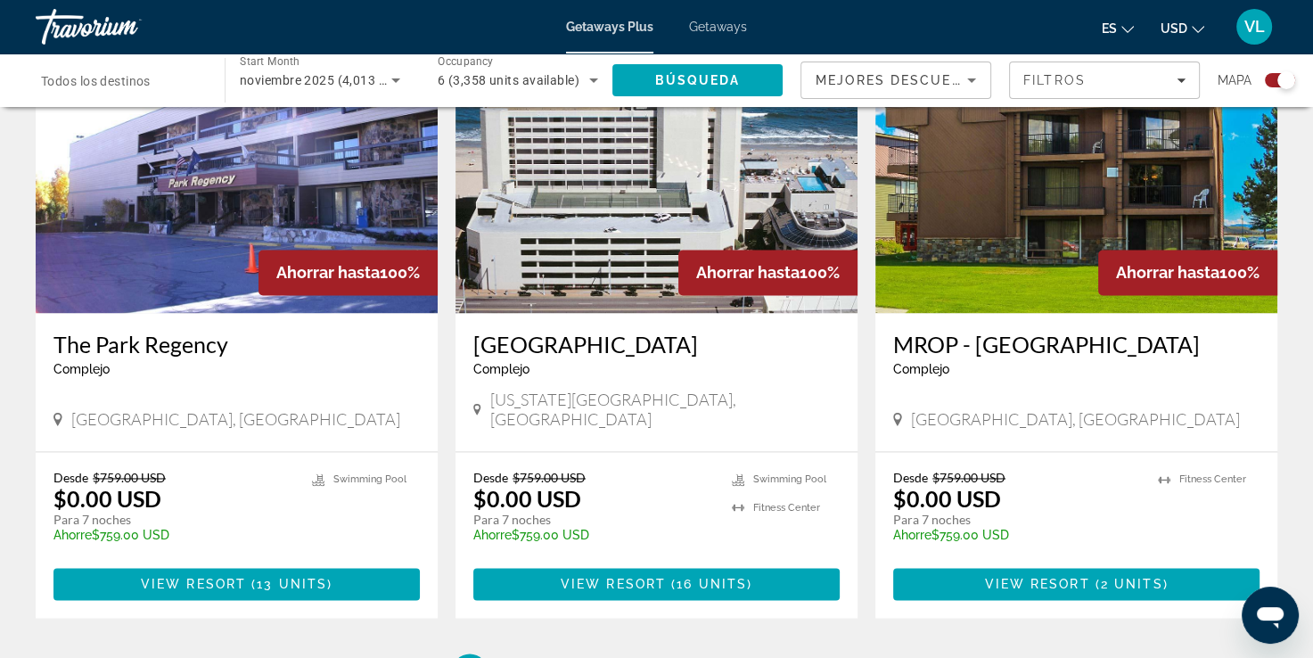
scroll to position [2673, 0]
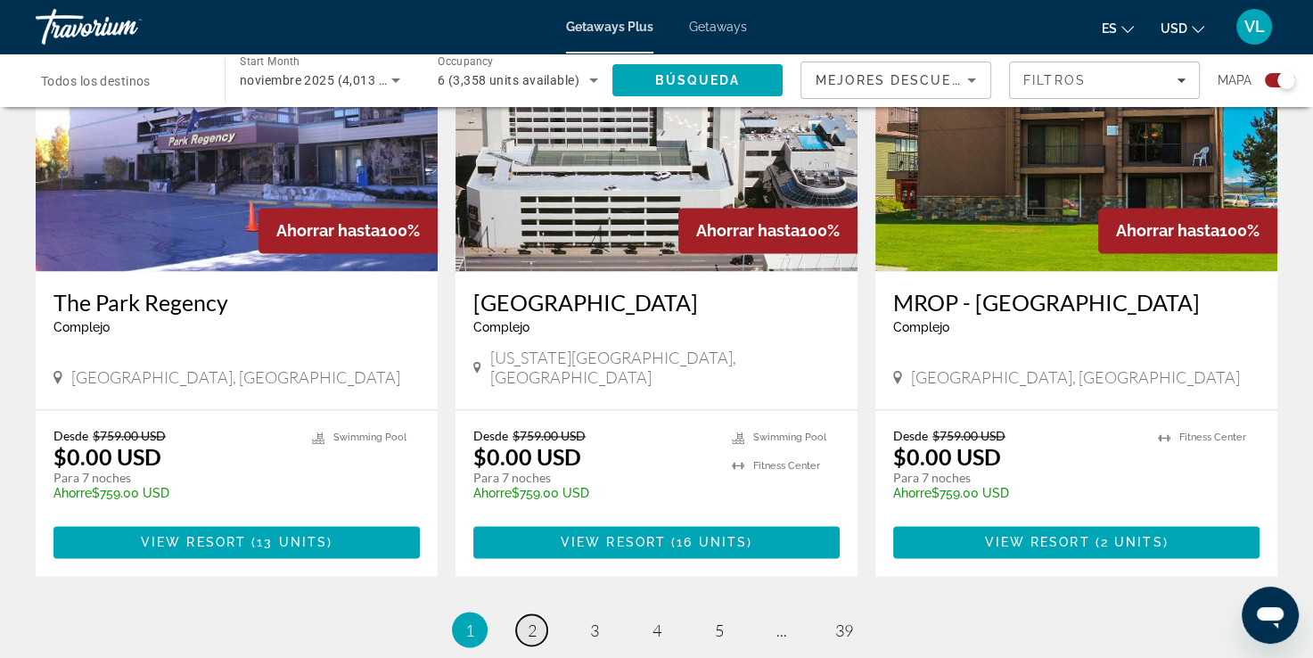
click at [530, 619] on span "2" at bounding box center [532, 629] width 9 height 20
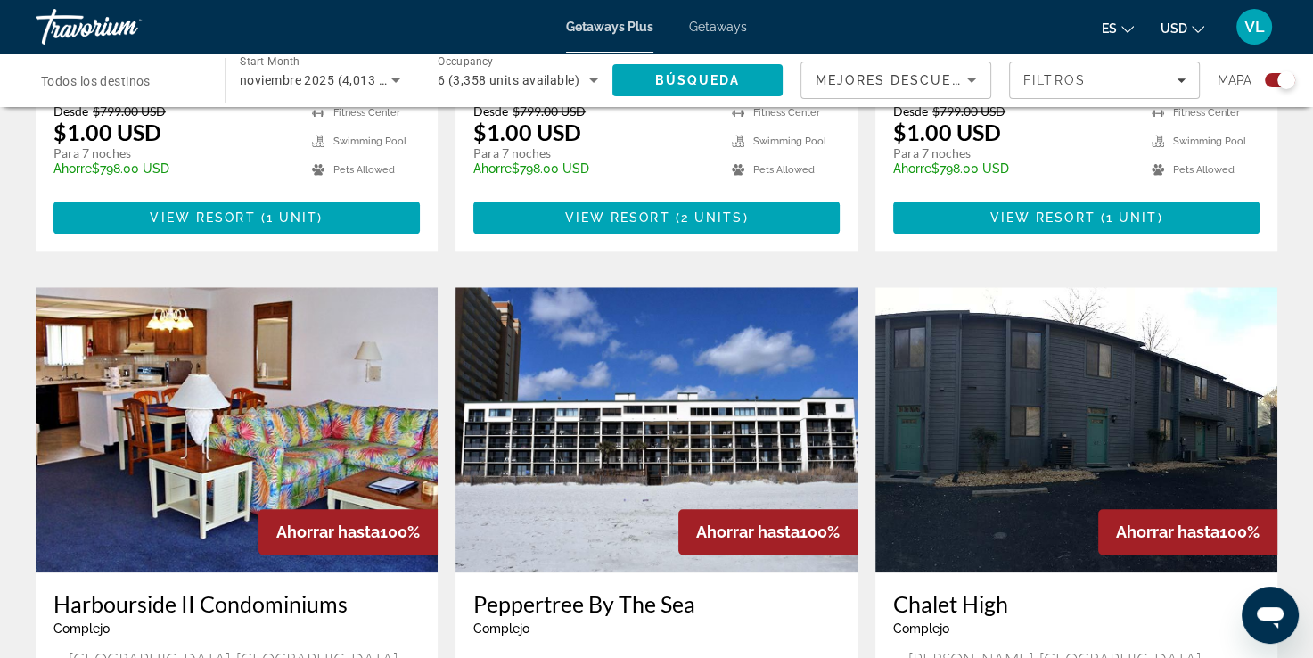
scroll to position [1337, 0]
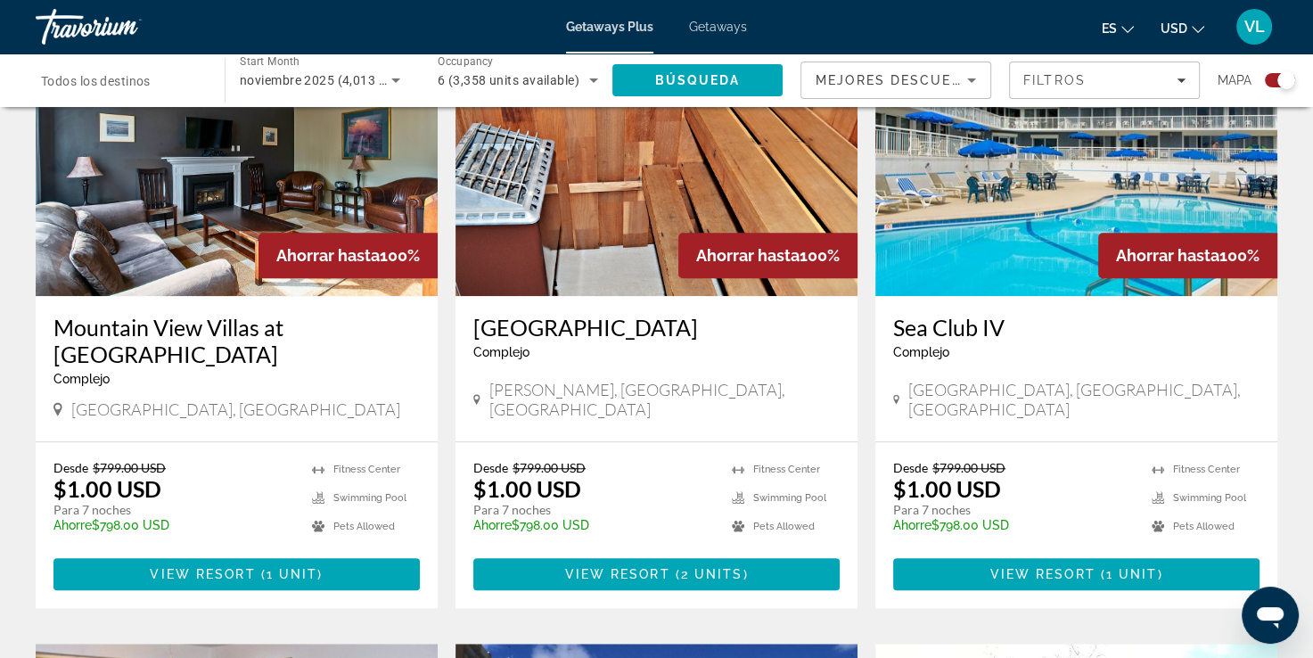
click at [124, 77] on span "Todos los destinos" at bounding box center [96, 81] width 110 height 14
click at [124, 77] on input "Destination Todos los destinos" at bounding box center [121, 80] width 160 height 21
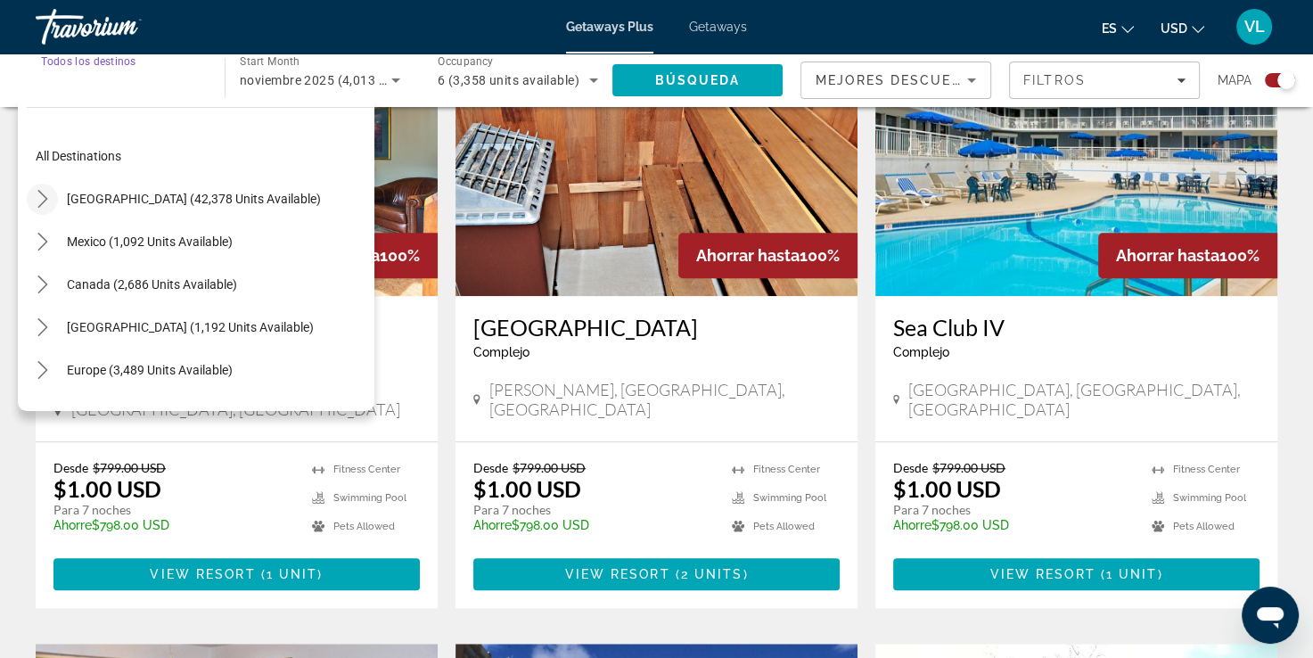
click at [45, 201] on icon "Toggle United States (42,378 units available) submenu" at bounding box center [43, 199] width 18 height 18
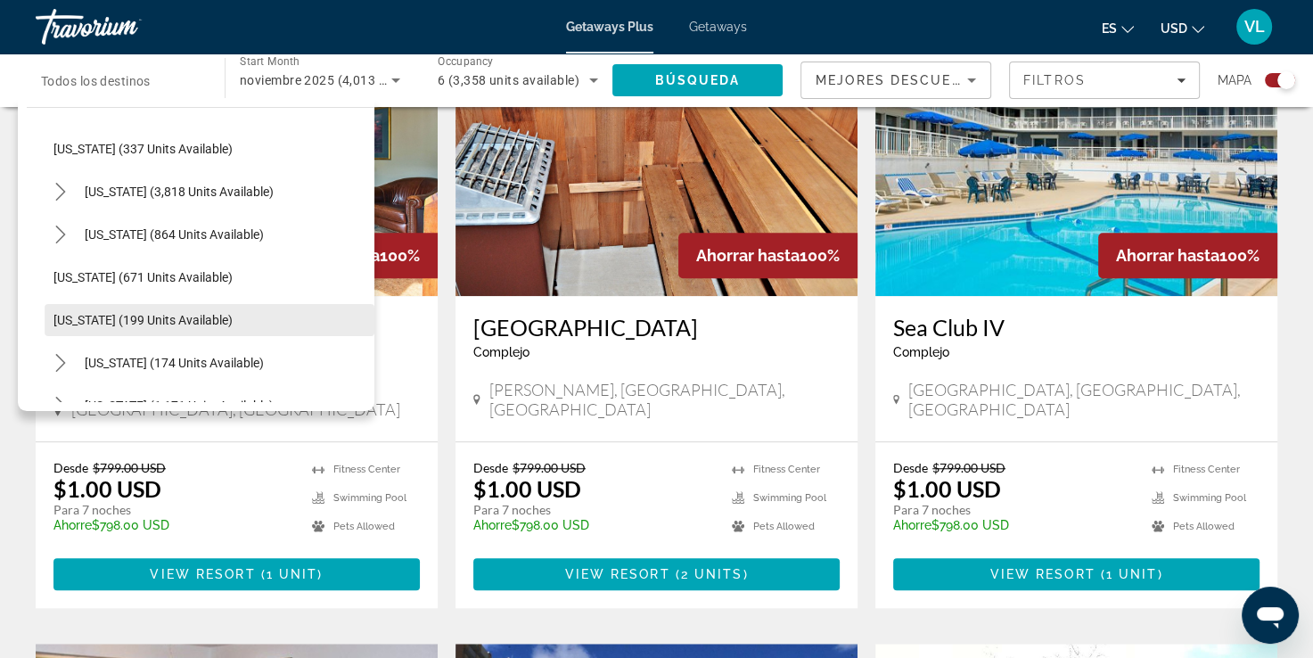
scroll to position [1032, 0]
click at [115, 326] on span "[US_STATE] (174 units available)" at bounding box center [174, 322] width 179 height 14
type input "**********"
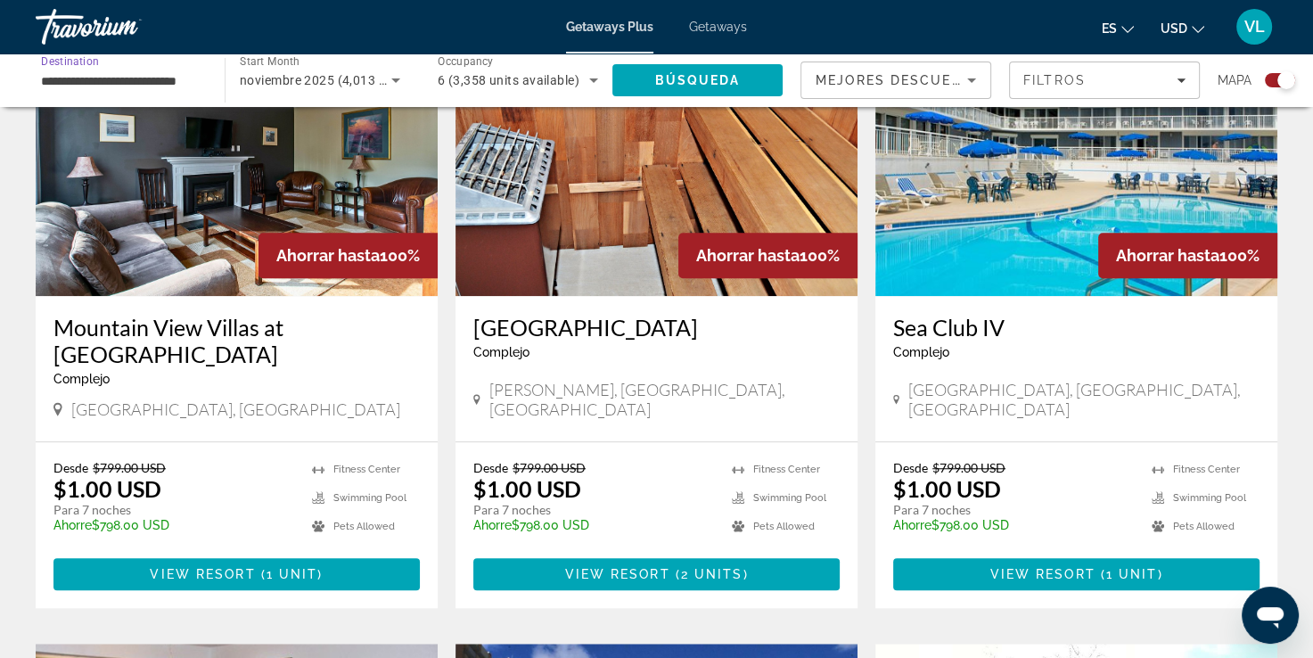
click at [318, 82] on span "noviembre 2025 (4,013 units available)" at bounding box center [354, 80] width 229 height 14
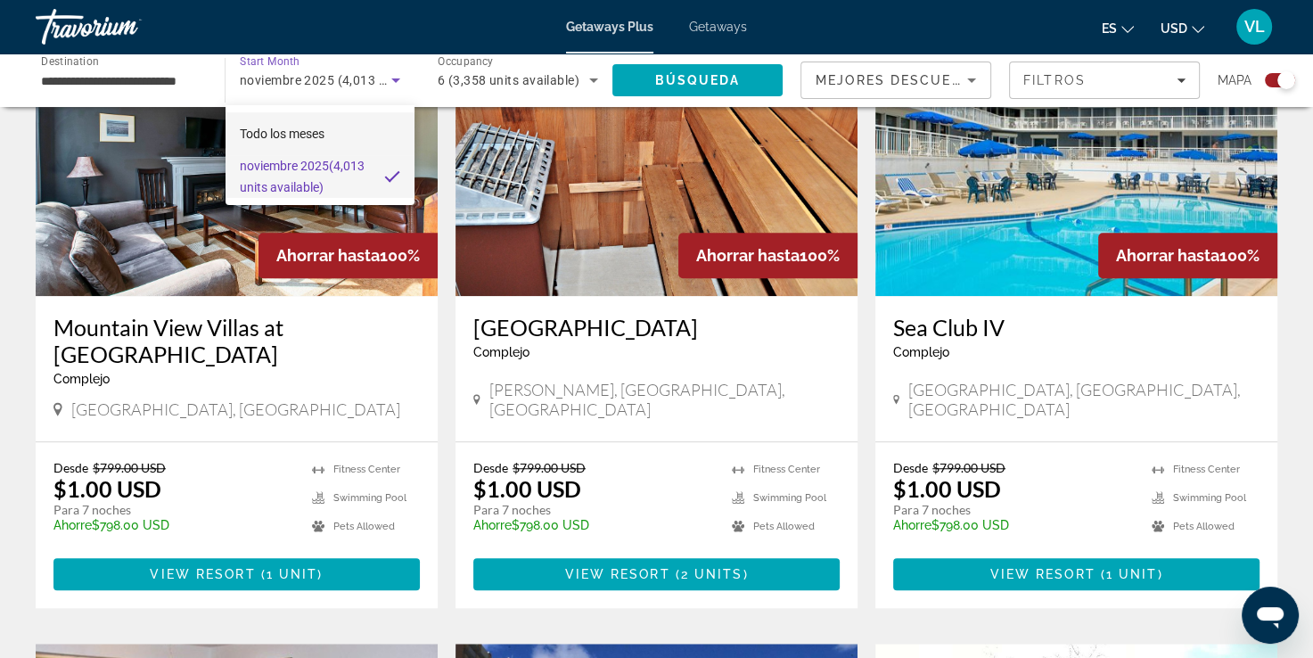
click at [290, 141] on span "Todo los meses" at bounding box center [282, 133] width 85 height 21
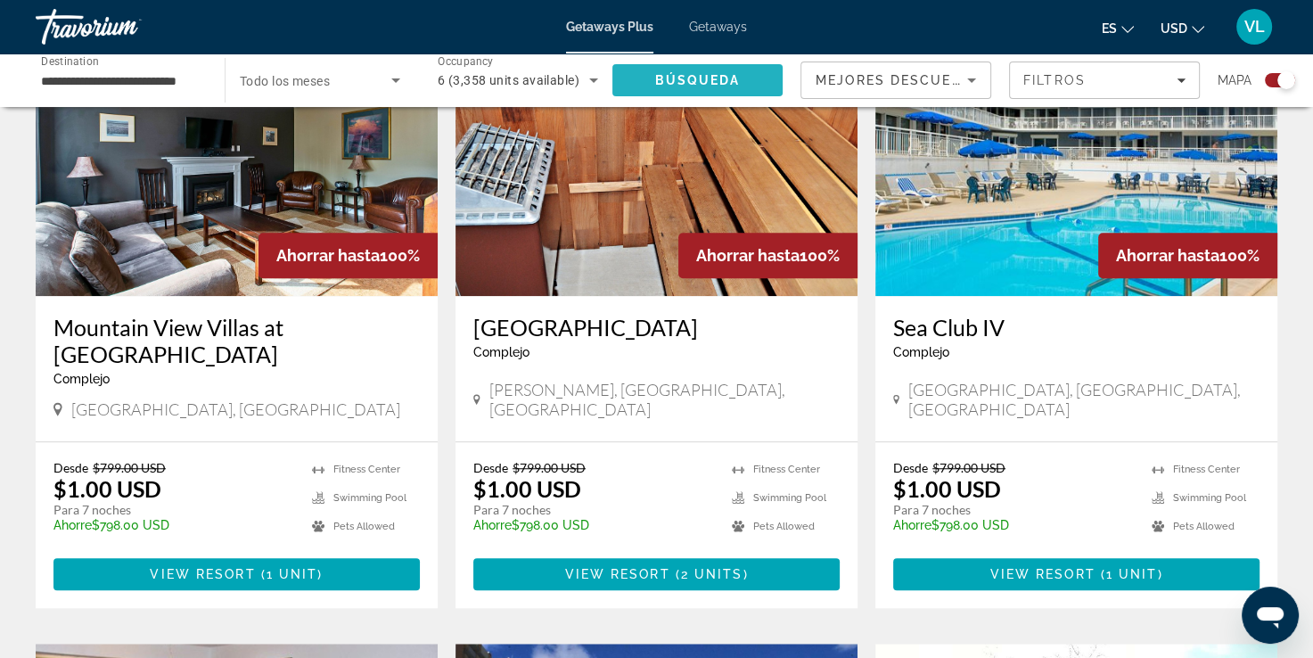
click at [659, 78] on span "Búsqueda" at bounding box center [698, 80] width 86 height 14
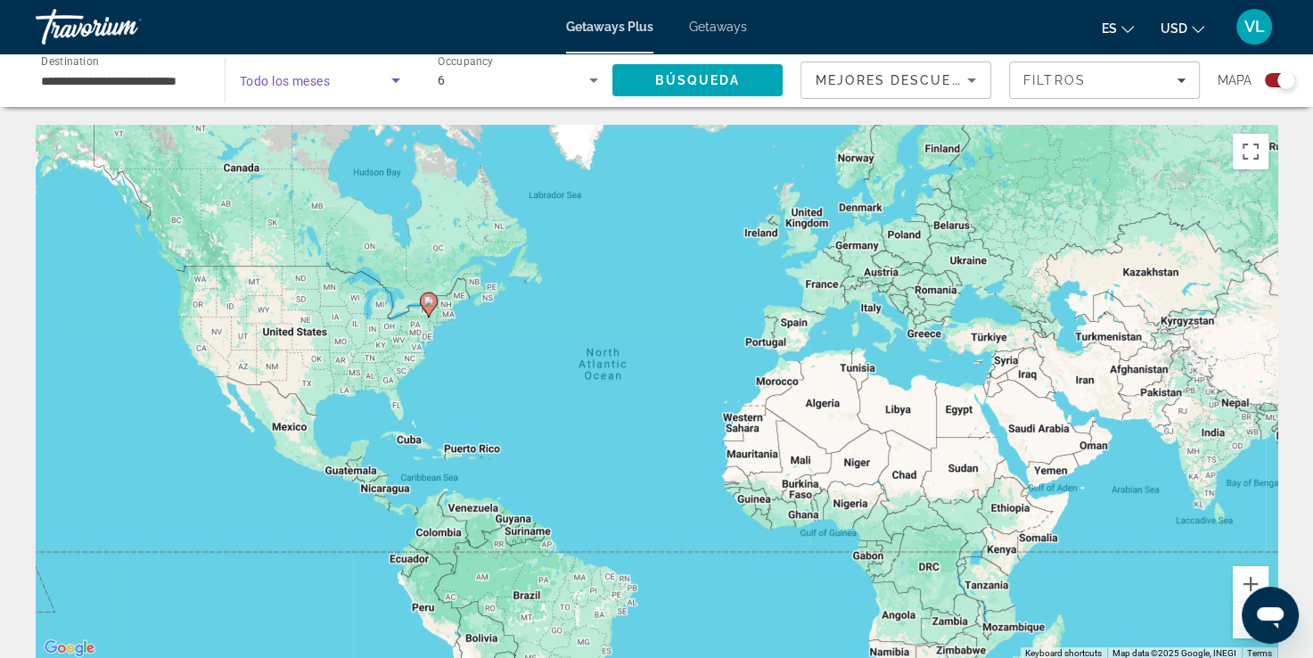
click at [391, 74] on icon "Search widget" at bounding box center [395, 80] width 21 height 21
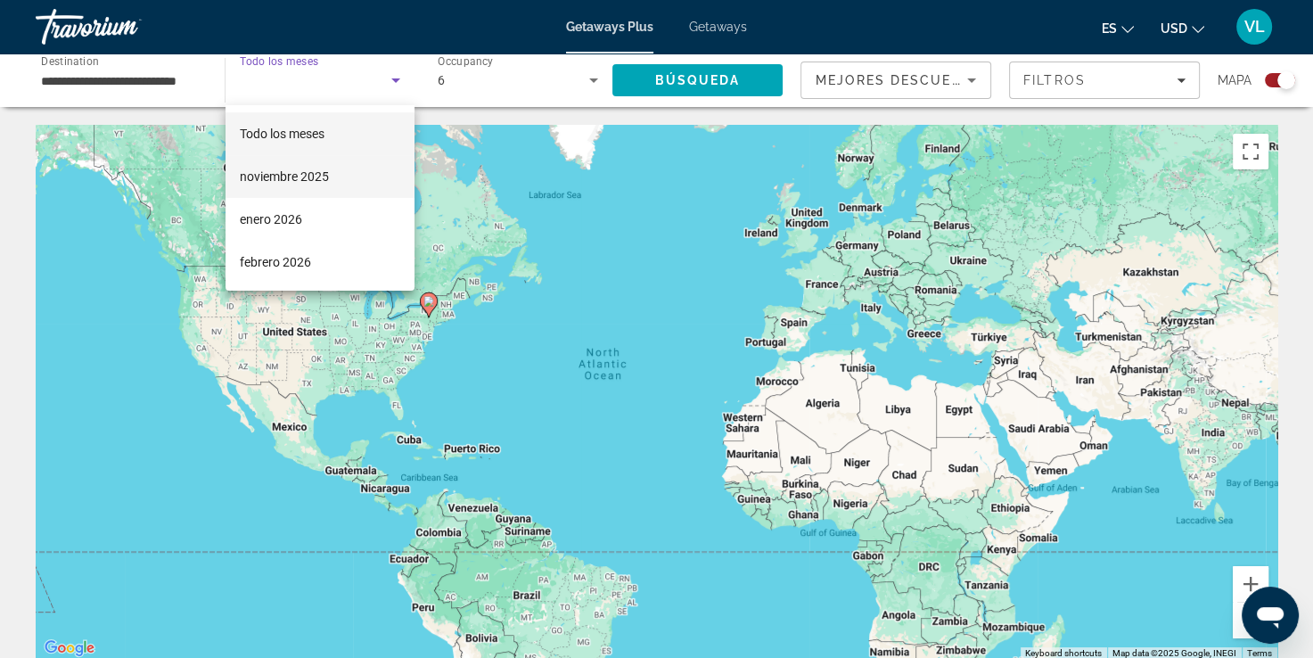
click at [353, 190] on mat-option "noviembre 2025" at bounding box center [319, 176] width 189 height 43
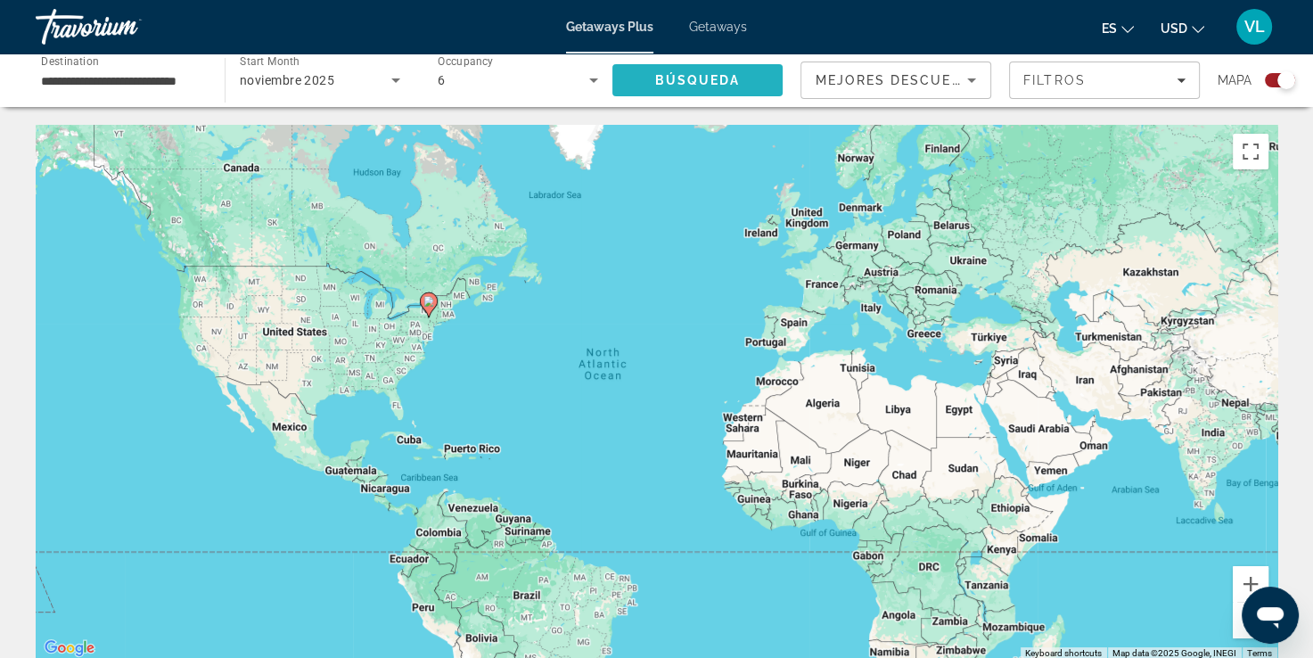
click at [652, 82] on span "Search" at bounding box center [697, 80] width 170 height 43
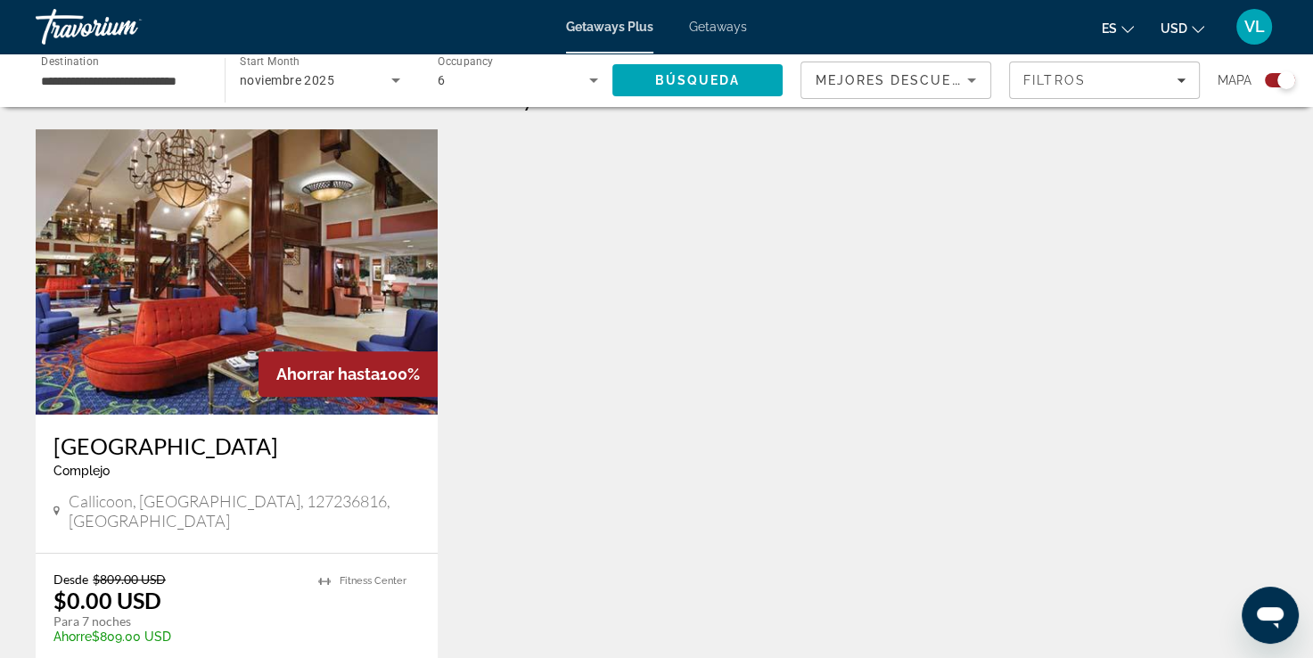
scroll to position [624, 0]
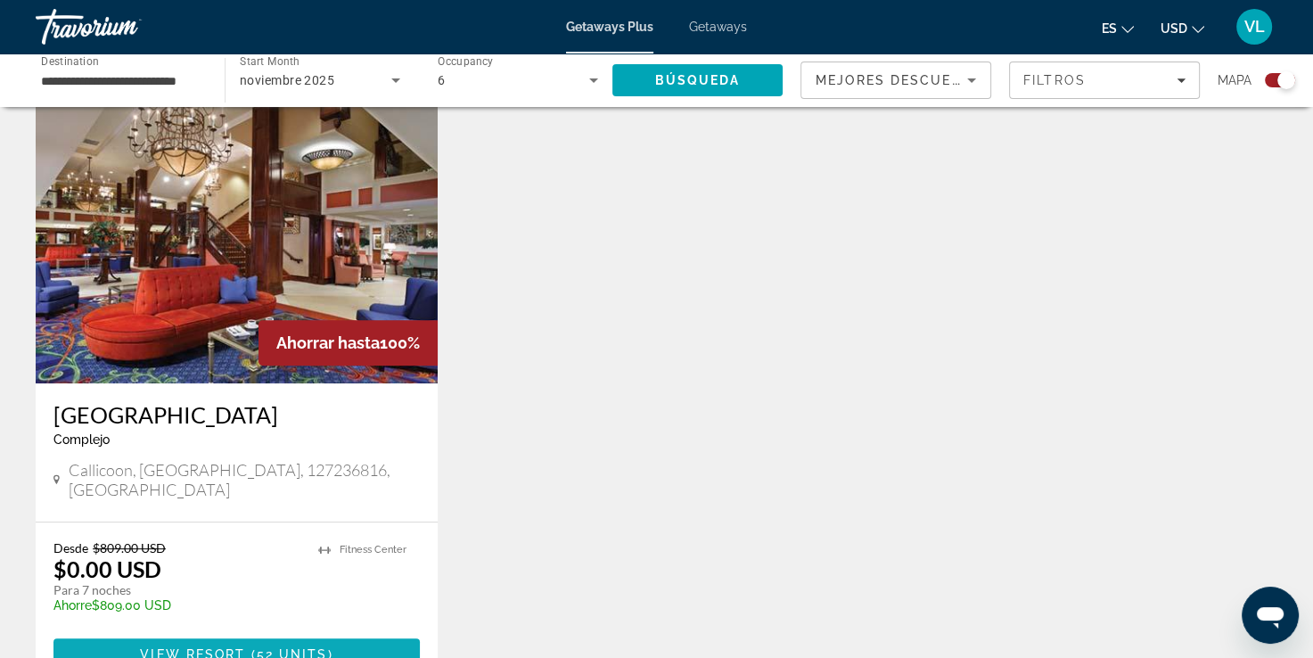
click at [274, 633] on span "Main content" at bounding box center [236, 654] width 366 height 43
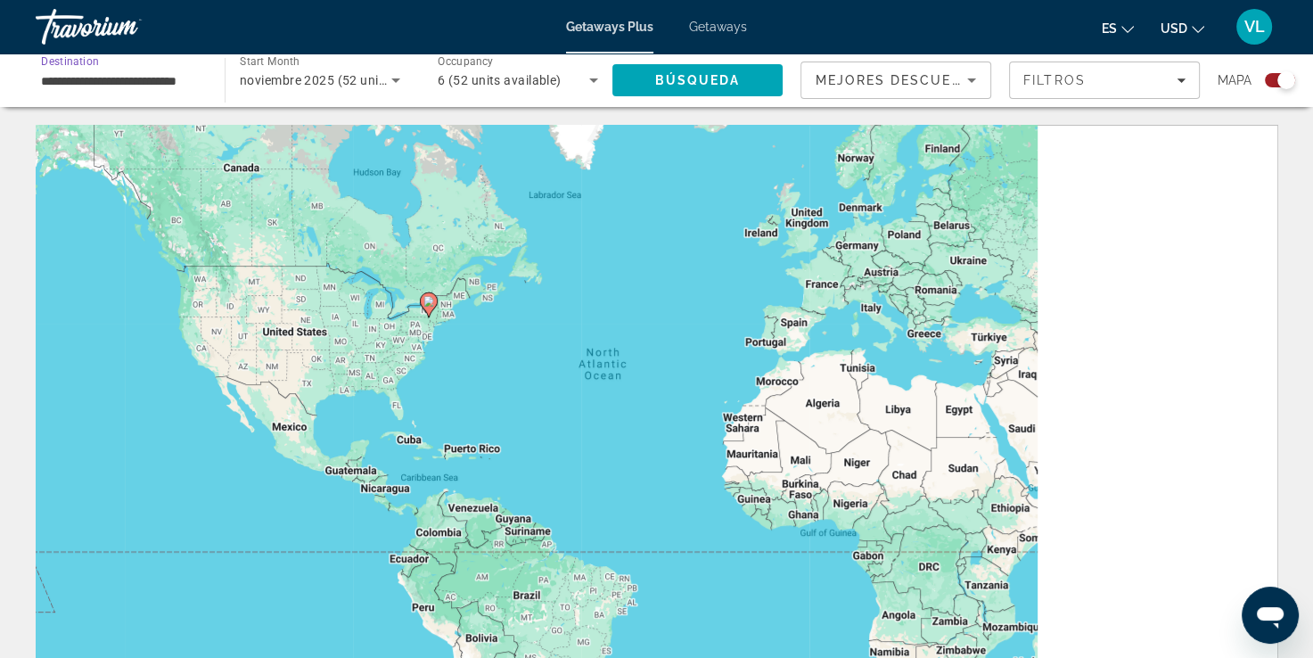
click at [174, 88] on input "**********" at bounding box center [121, 80] width 160 height 21
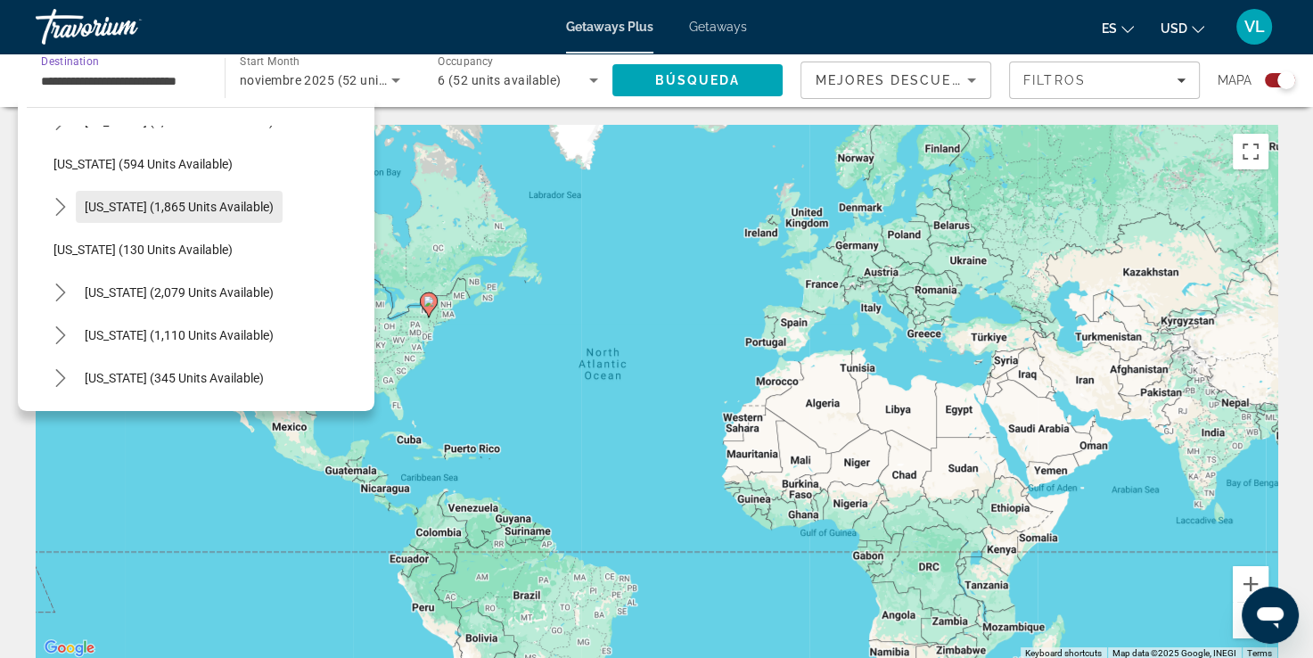
scroll to position [1357, 0]
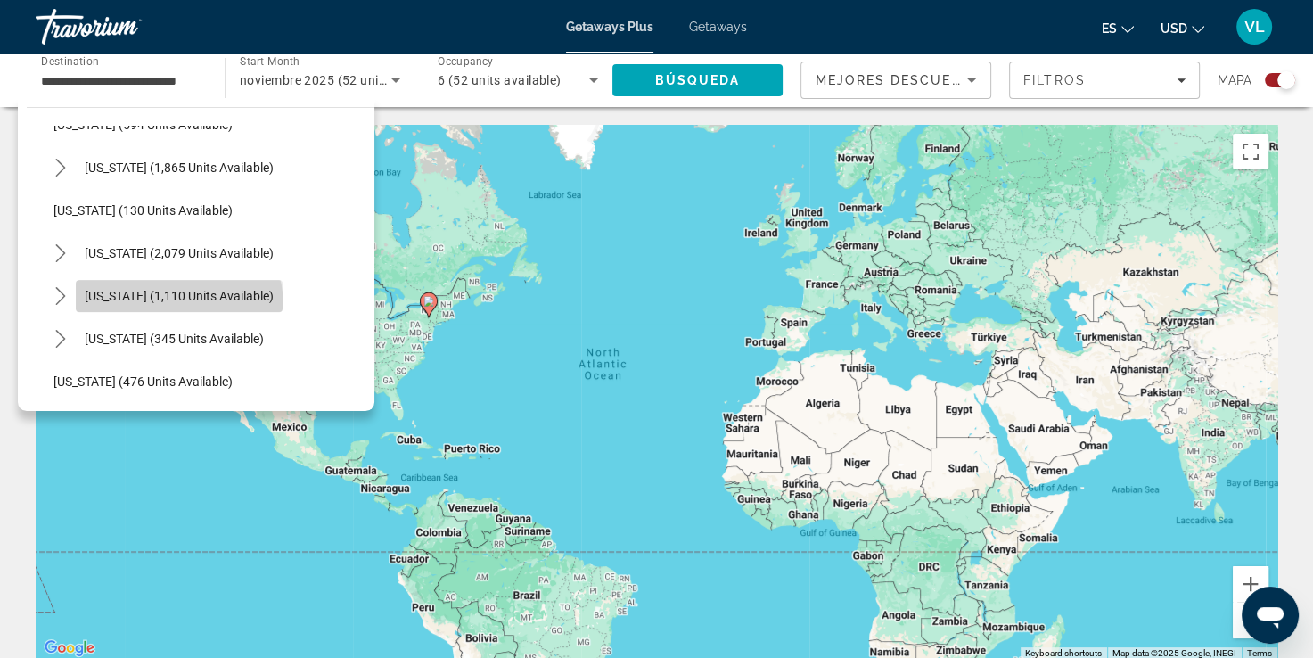
click at [168, 306] on span "Select destination: Tennessee (1,110 units available)" at bounding box center [179, 295] width 207 height 43
type input "**********"
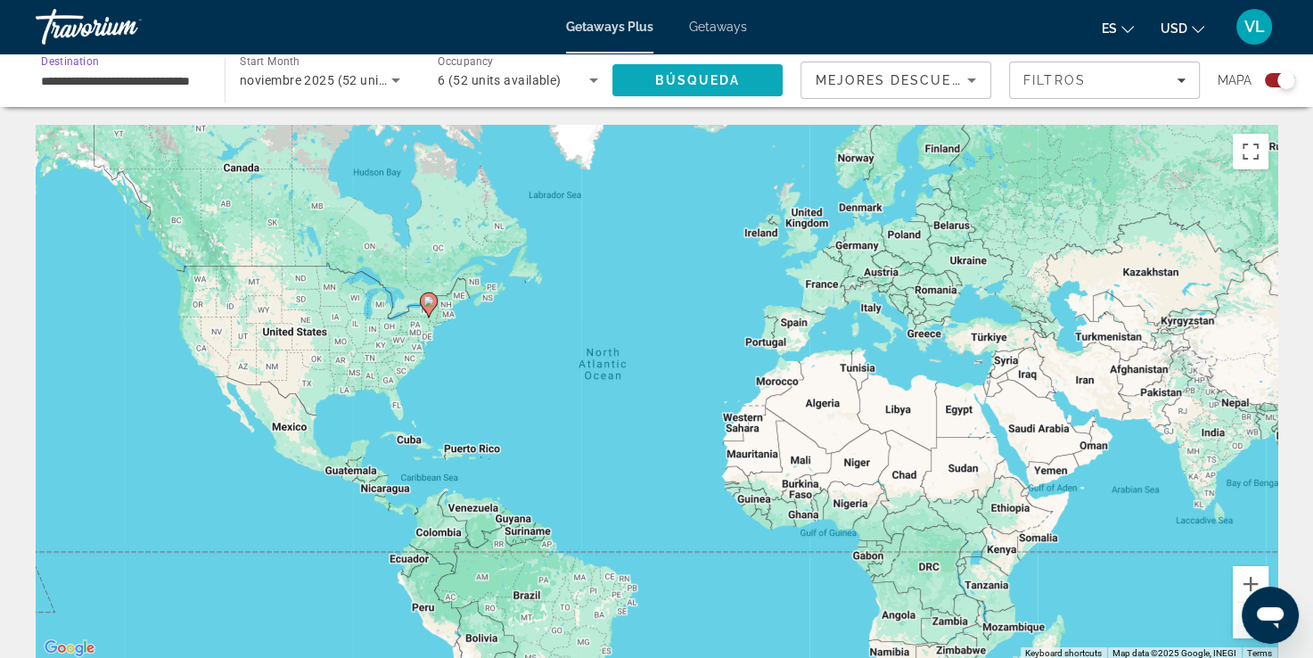
click at [699, 87] on span "Search" at bounding box center [697, 80] width 170 height 43
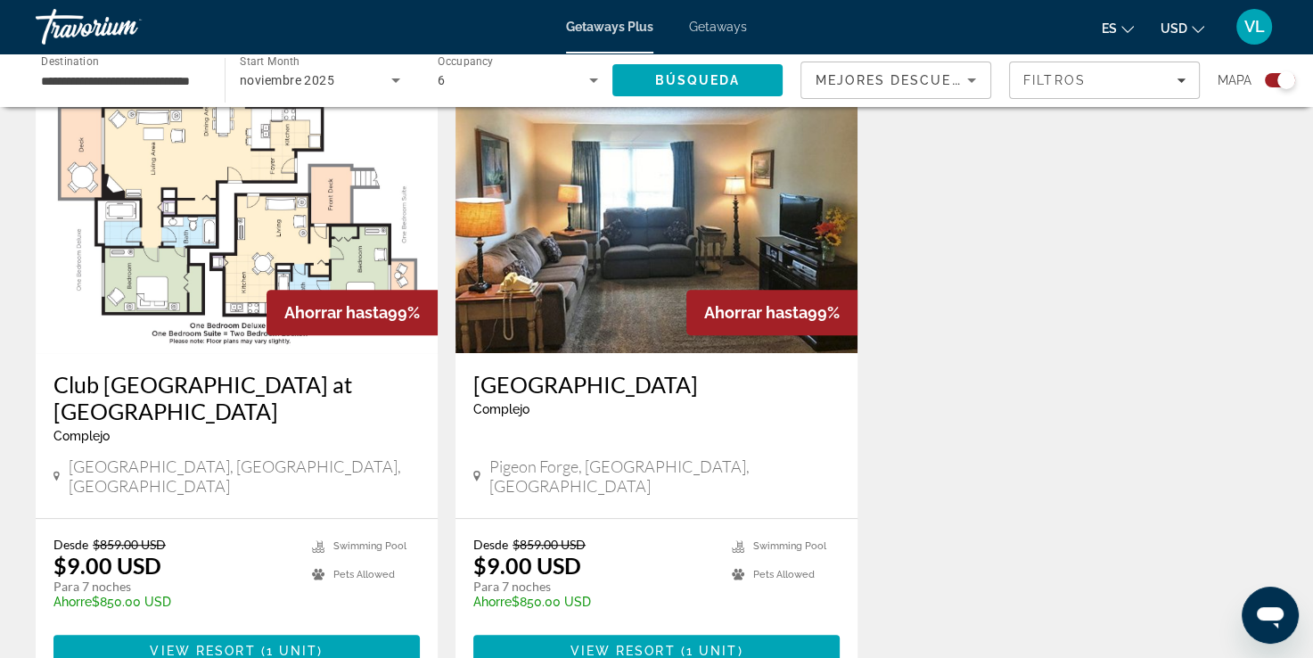
scroll to position [624, 0]
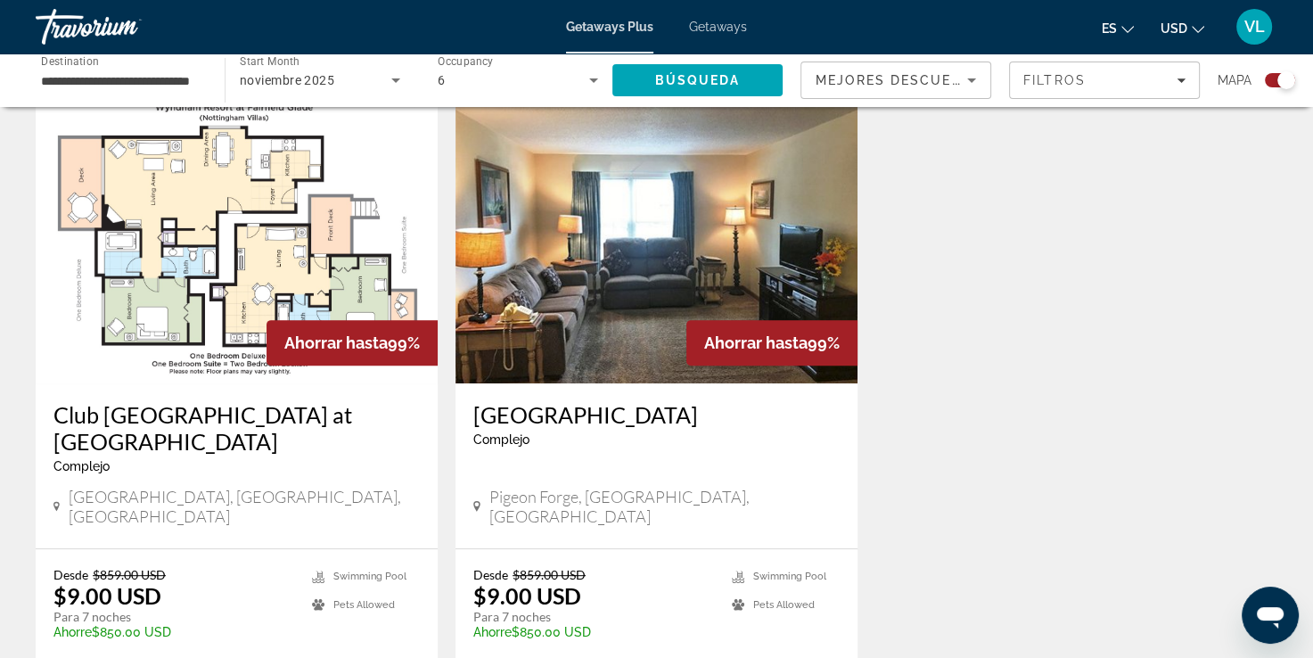
click at [177, 323] on img "Main content" at bounding box center [237, 240] width 402 height 285
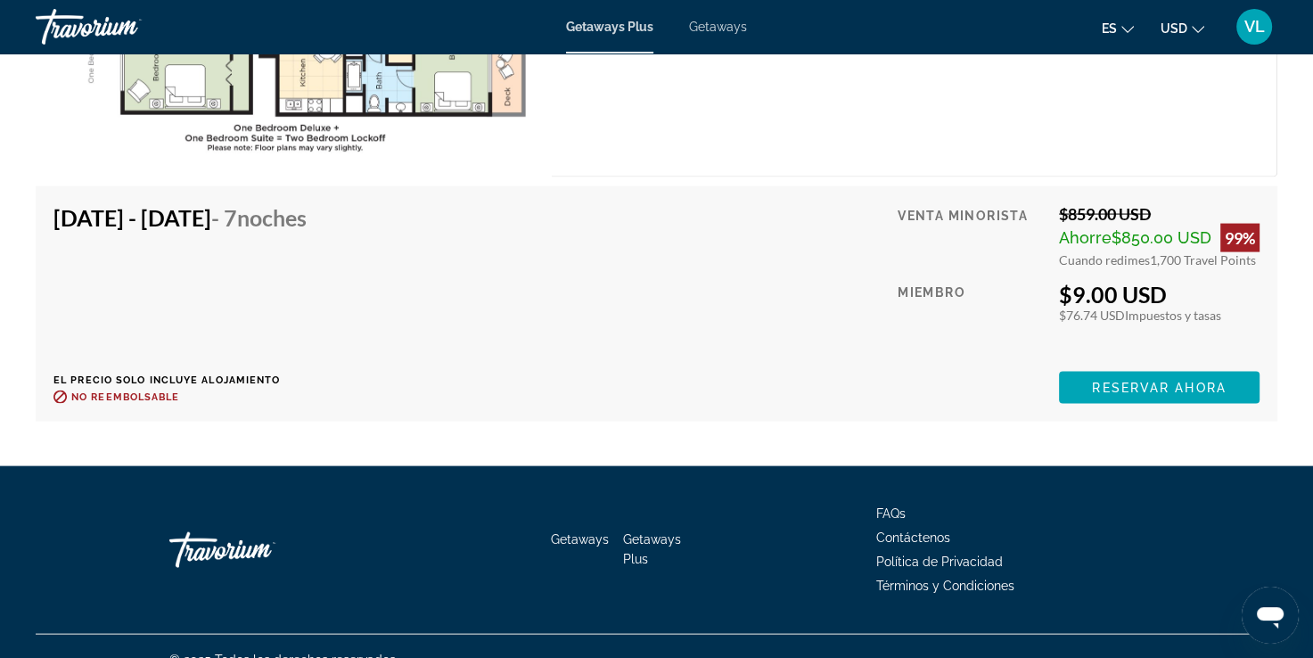
scroll to position [3564, 0]
